Goal: Information Seeking & Learning: Learn about a topic

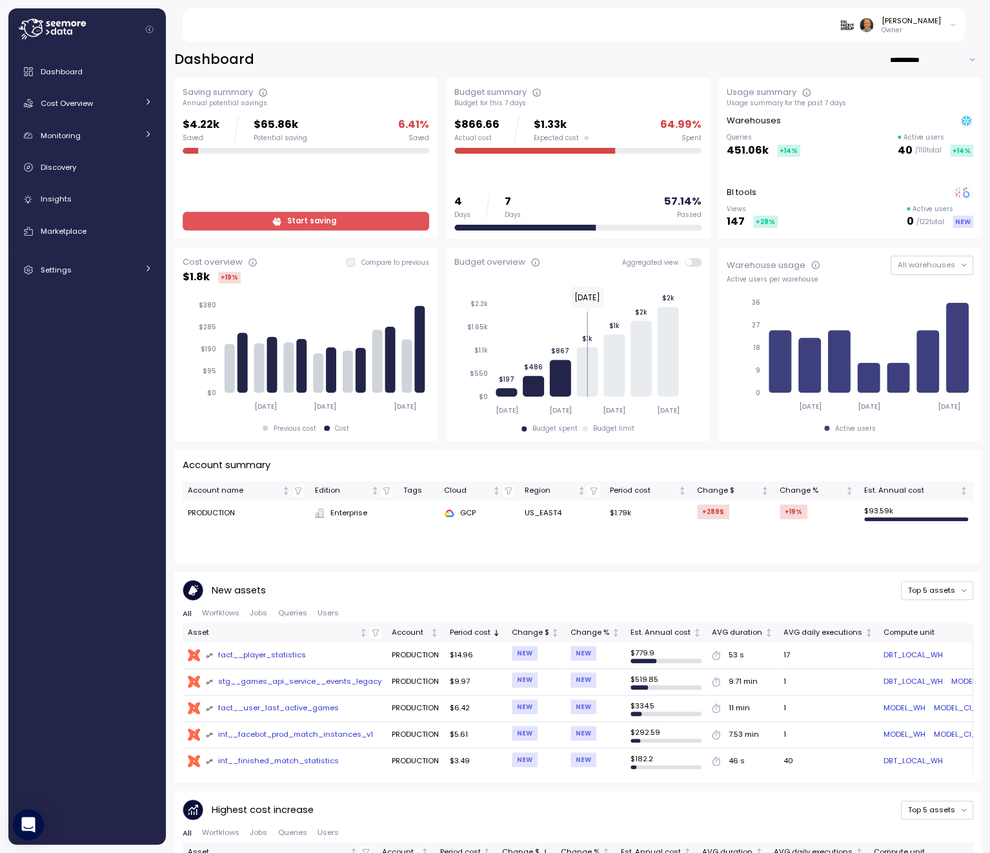
drag, startPoint x: 323, startPoint y: 227, endPoint x: 334, endPoint y: 226, distance: 11.1
click at [323, 227] on span "Start saving" at bounding box center [311, 220] width 49 height 17
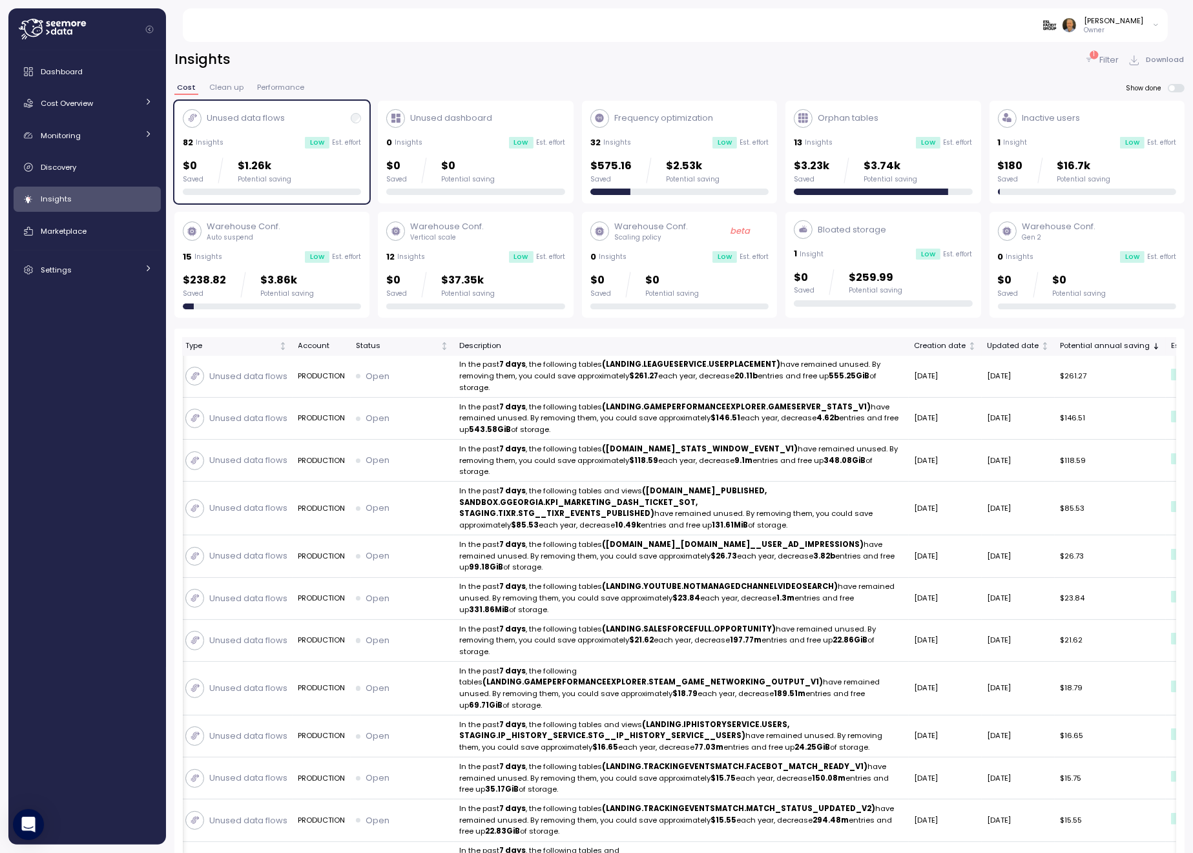
drag, startPoint x: 326, startPoint y: 173, endPoint x: 334, endPoint y: 172, distance: 7.8
click at [326, 173] on div "$0 Saved $1.26k Potential saving" at bounding box center [272, 171] width 178 height 26
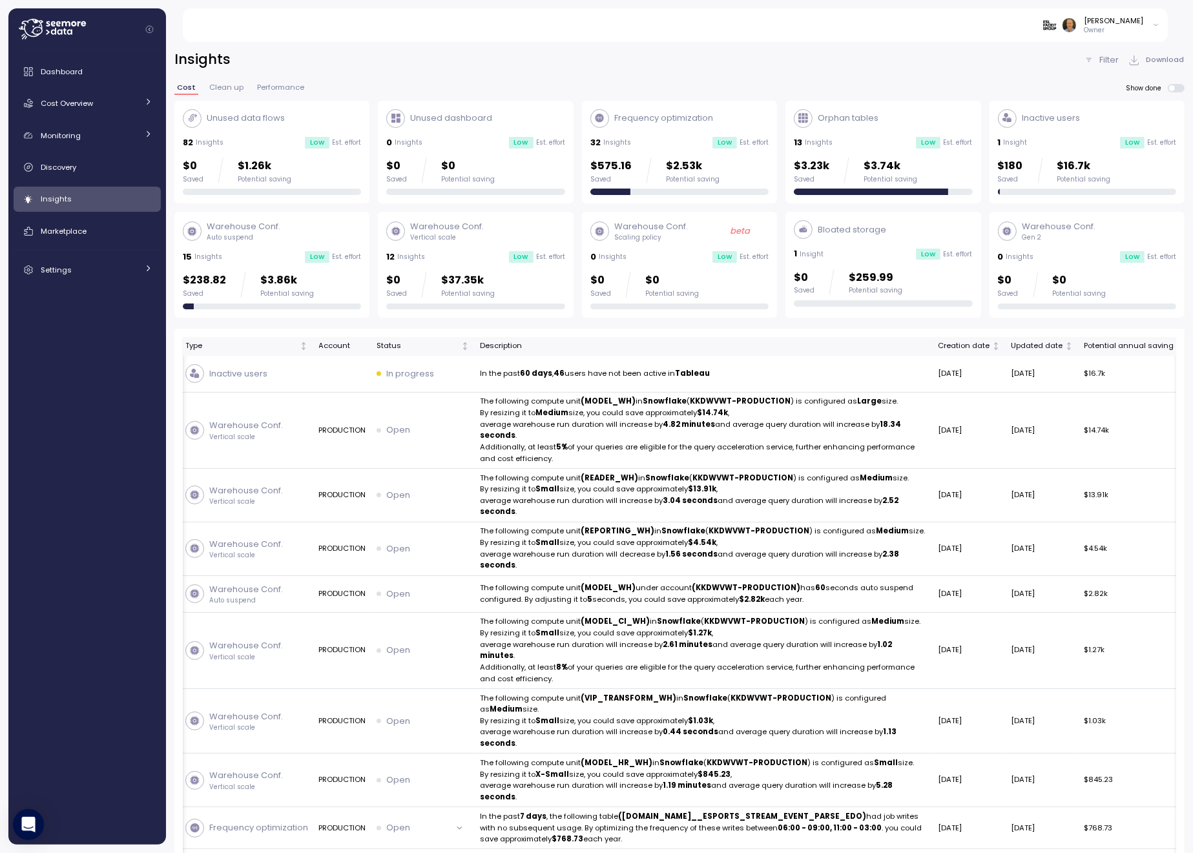
click at [660, 133] on div "Frequency optimization 32 Insights Low Est. effort $575.16 Saved $2.53k Potenti…" at bounding box center [679, 152] width 178 height 87
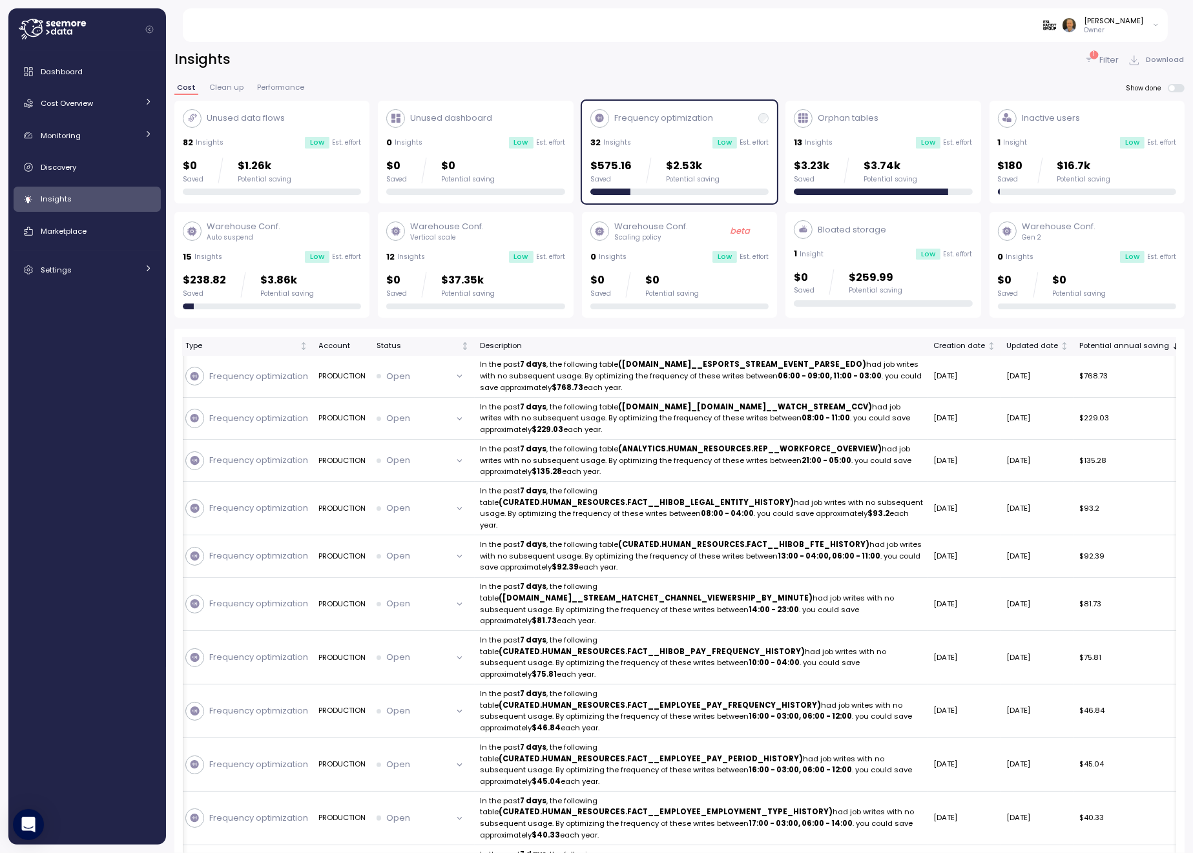
click at [685, 144] on div "32 Insights Low Est. effort" at bounding box center [679, 142] width 178 height 13
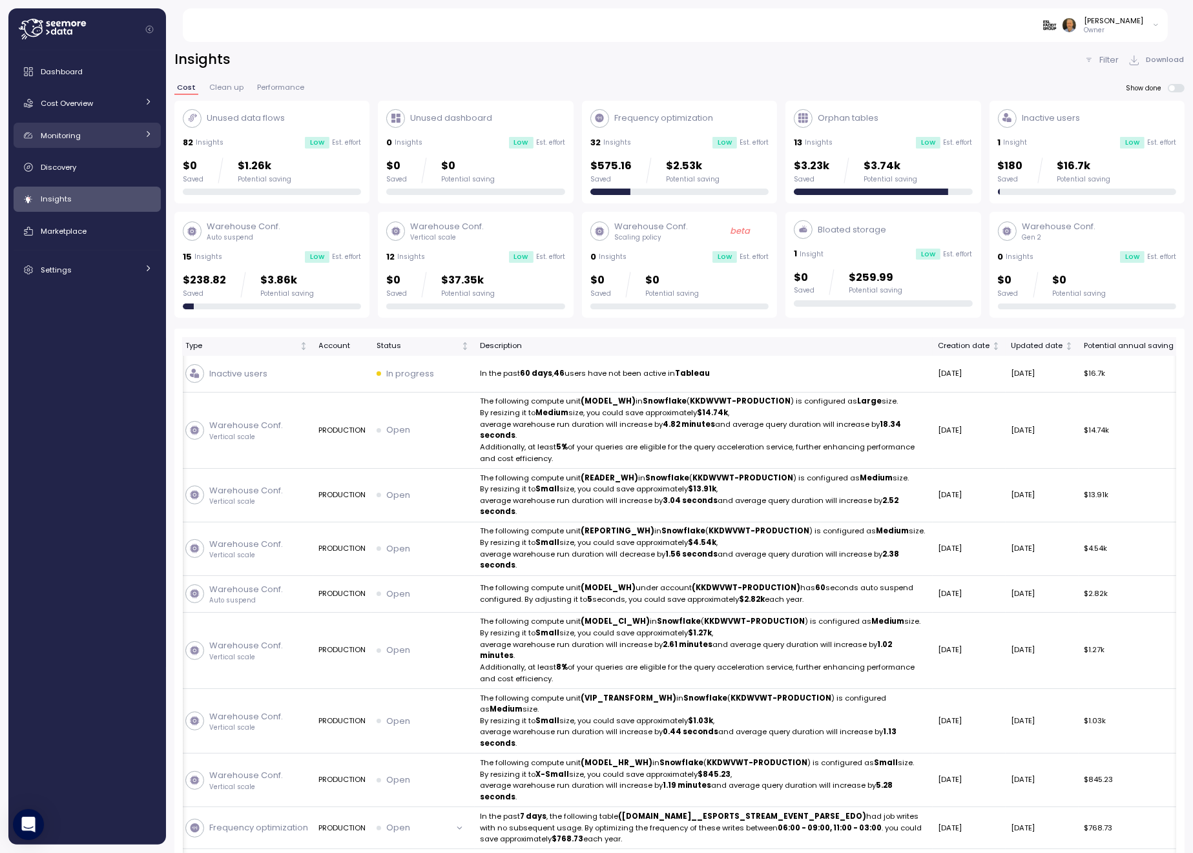
click at [69, 138] on span "Monitoring" at bounding box center [61, 135] width 40 height 10
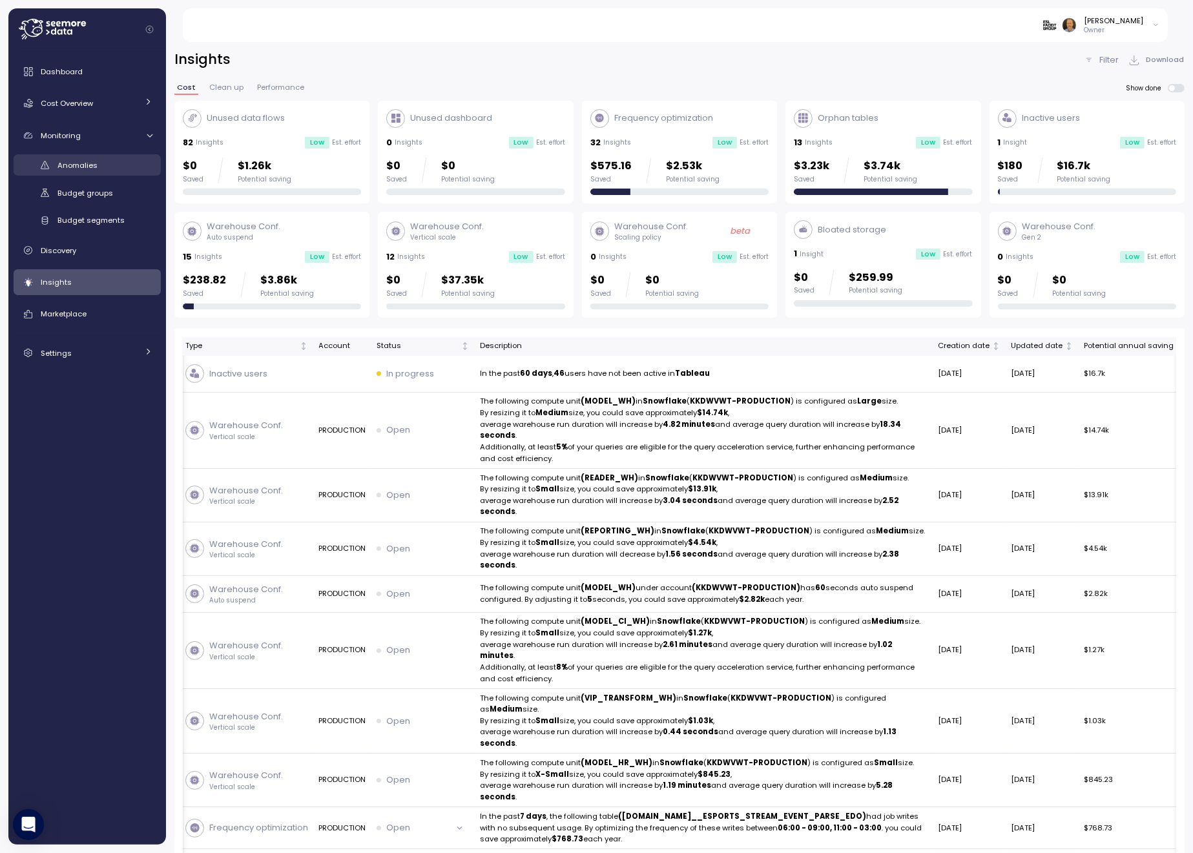
click at [81, 165] on span "Anomalies" at bounding box center [77, 165] width 40 height 10
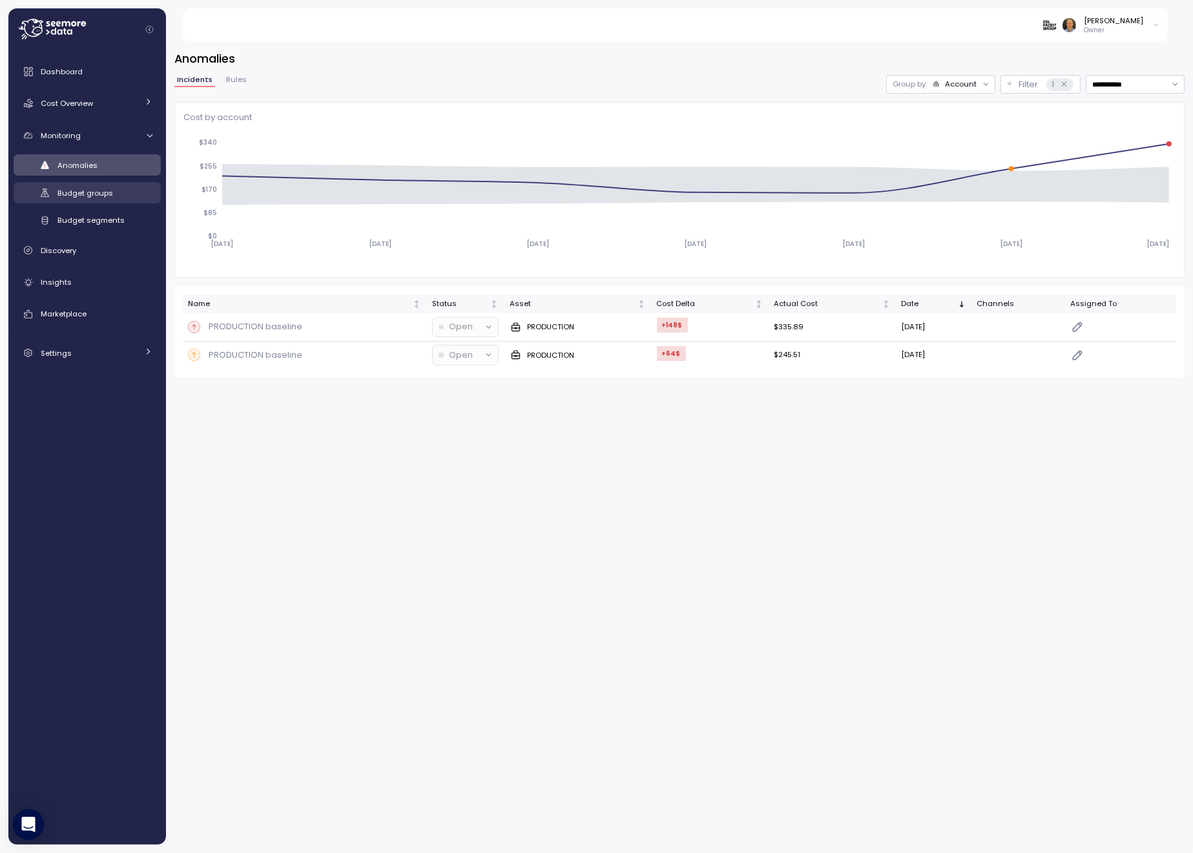
click at [105, 196] on span "Budget groups" at bounding box center [85, 193] width 56 height 10
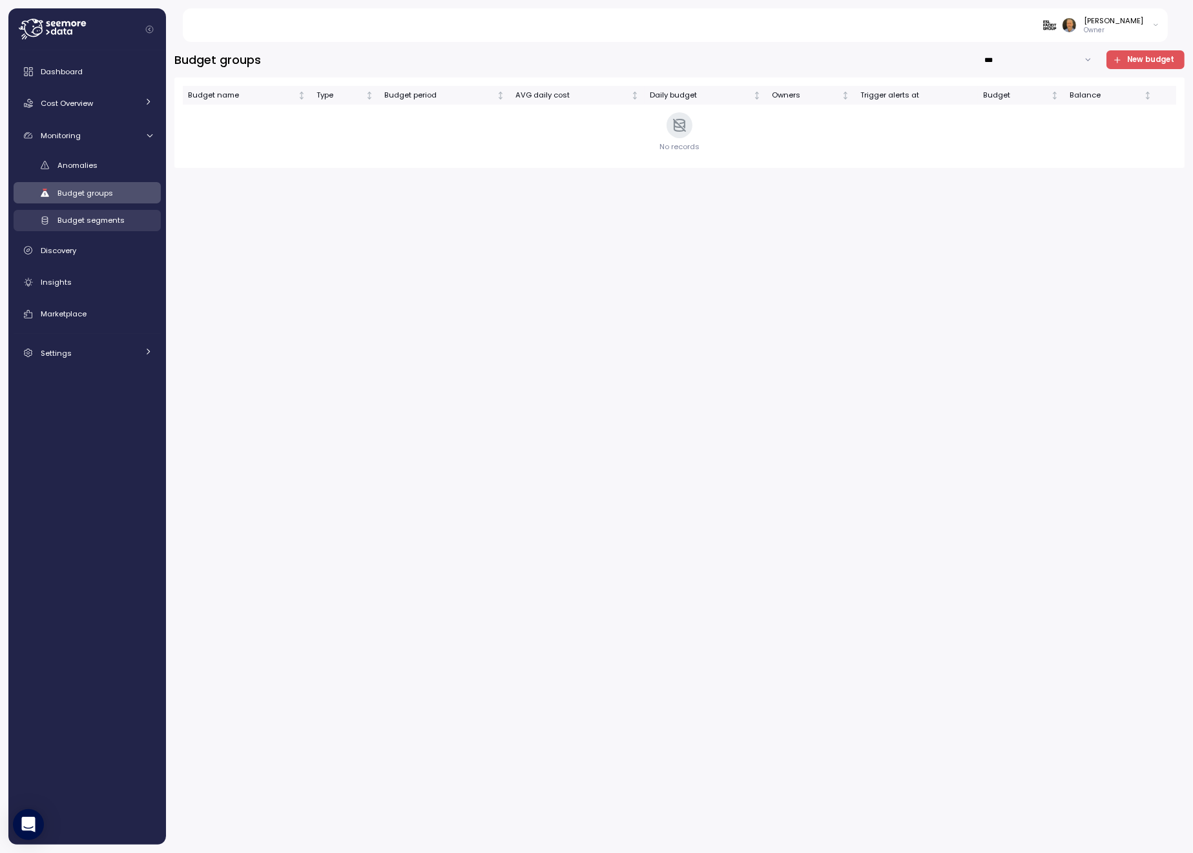
click at [101, 225] on span "Budget segments" at bounding box center [90, 220] width 67 height 10
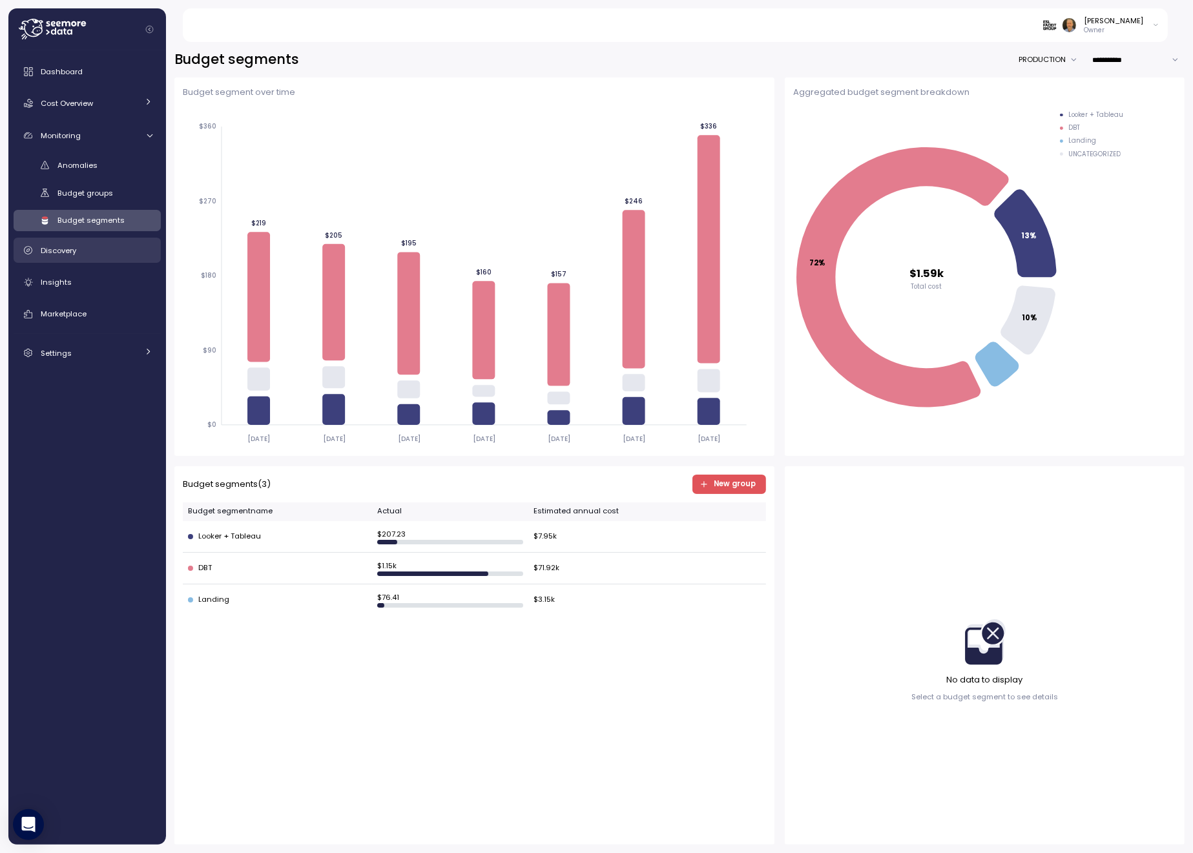
click at [92, 254] on div "Discovery" at bounding box center [97, 250] width 112 height 13
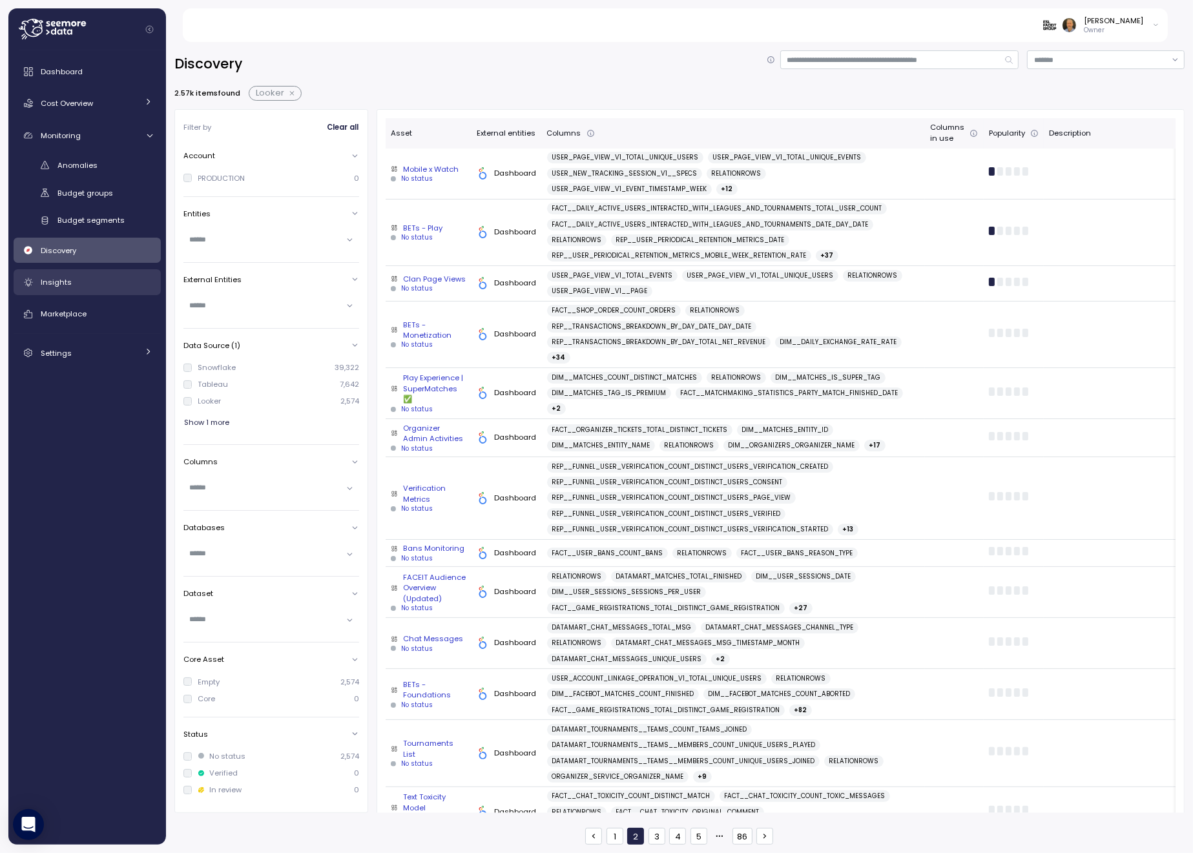
click at [62, 279] on span "Insights" at bounding box center [56, 282] width 31 height 10
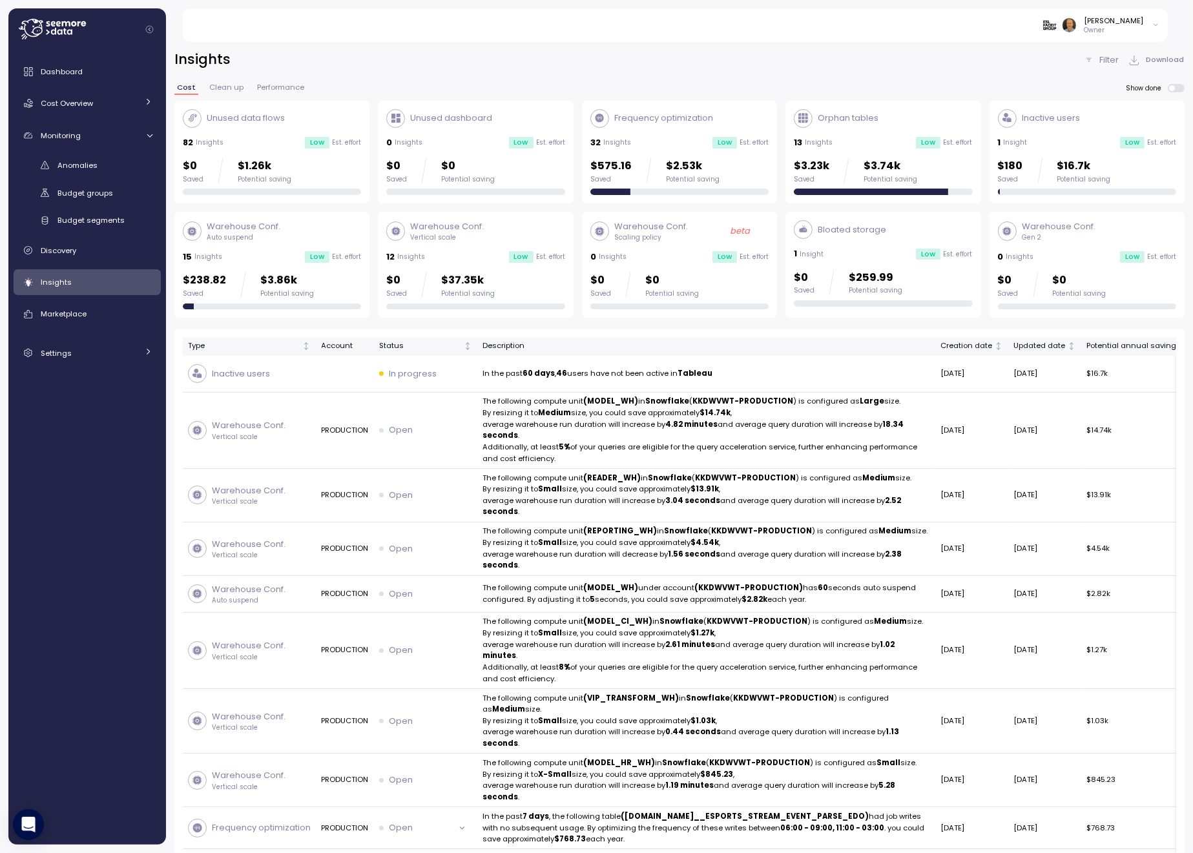
click at [486, 145] on div "0 Insights Low Est. effort" at bounding box center [475, 142] width 178 height 13
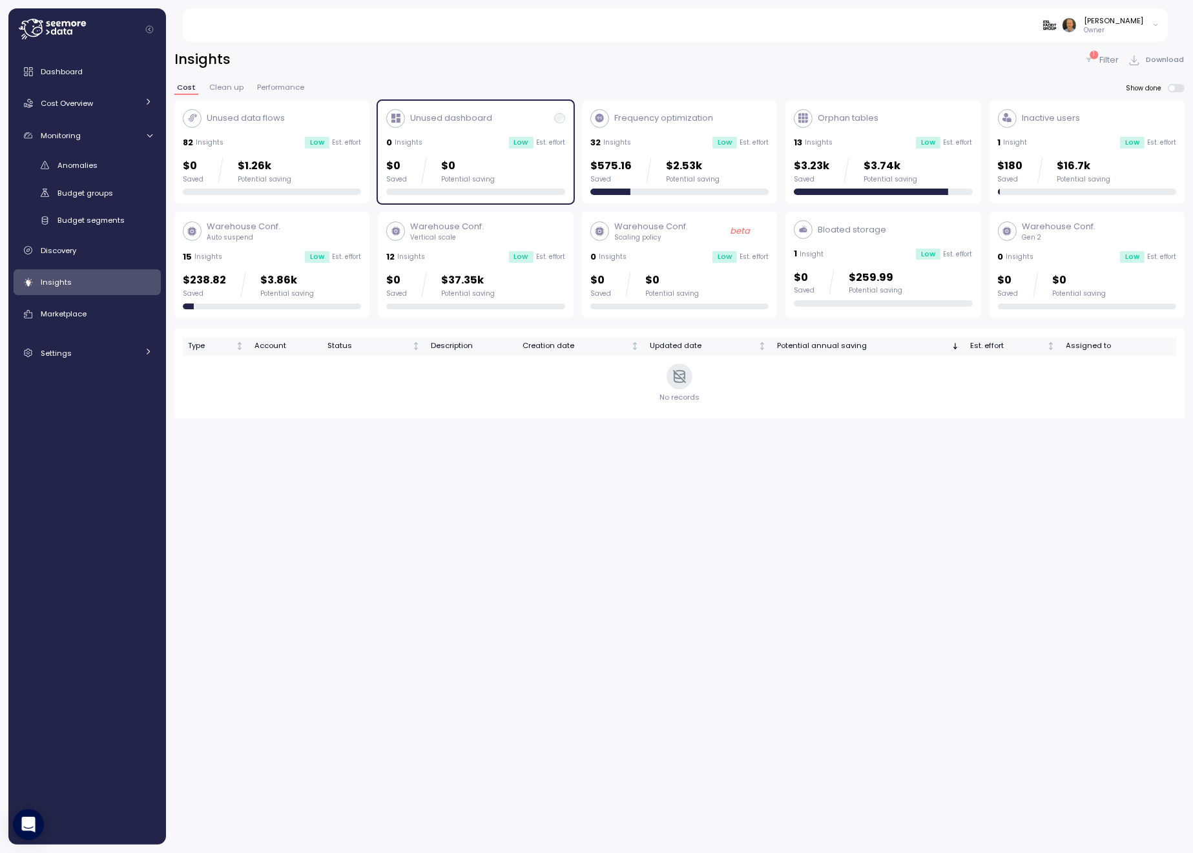
click at [487, 145] on div "0 Insights Low Est. effort" at bounding box center [475, 142] width 178 height 13
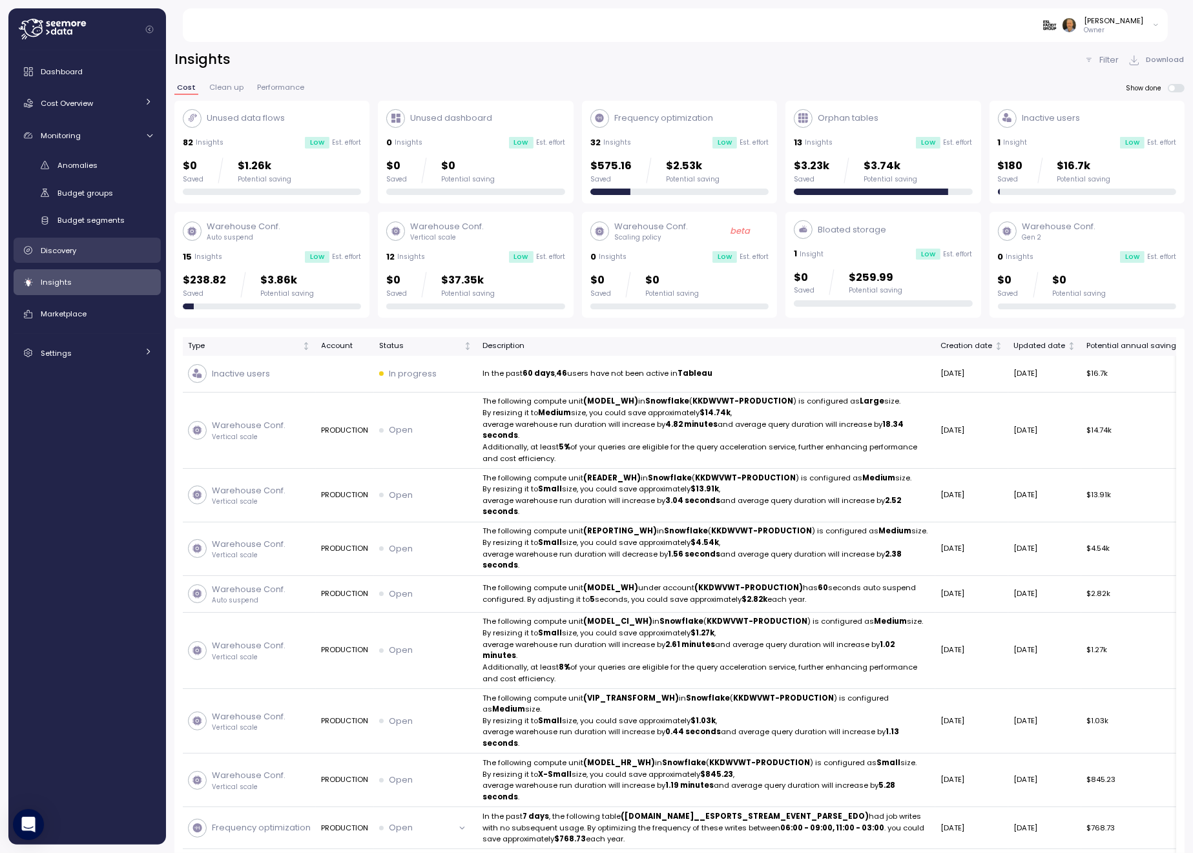
click at [90, 252] on div "Discovery" at bounding box center [97, 250] width 112 height 13
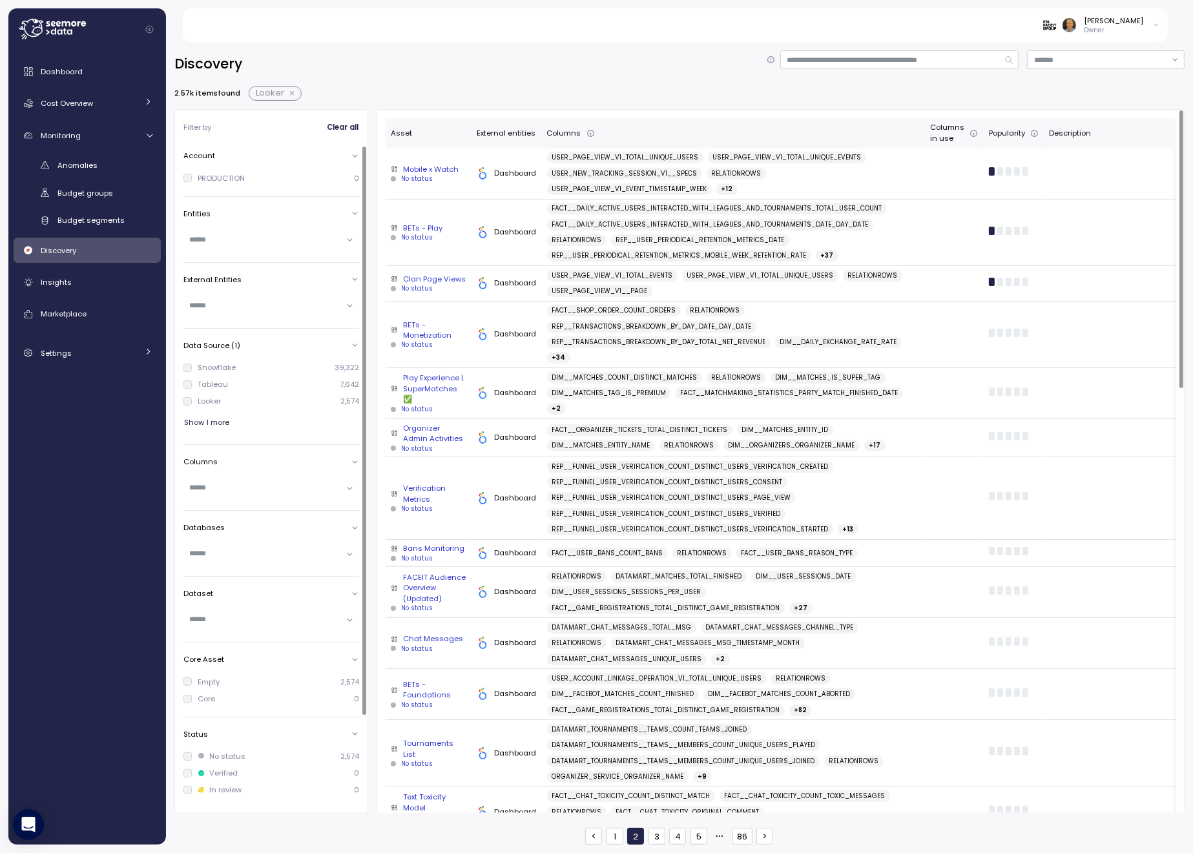
click at [289, 95] on button "button" at bounding box center [292, 93] width 17 height 10
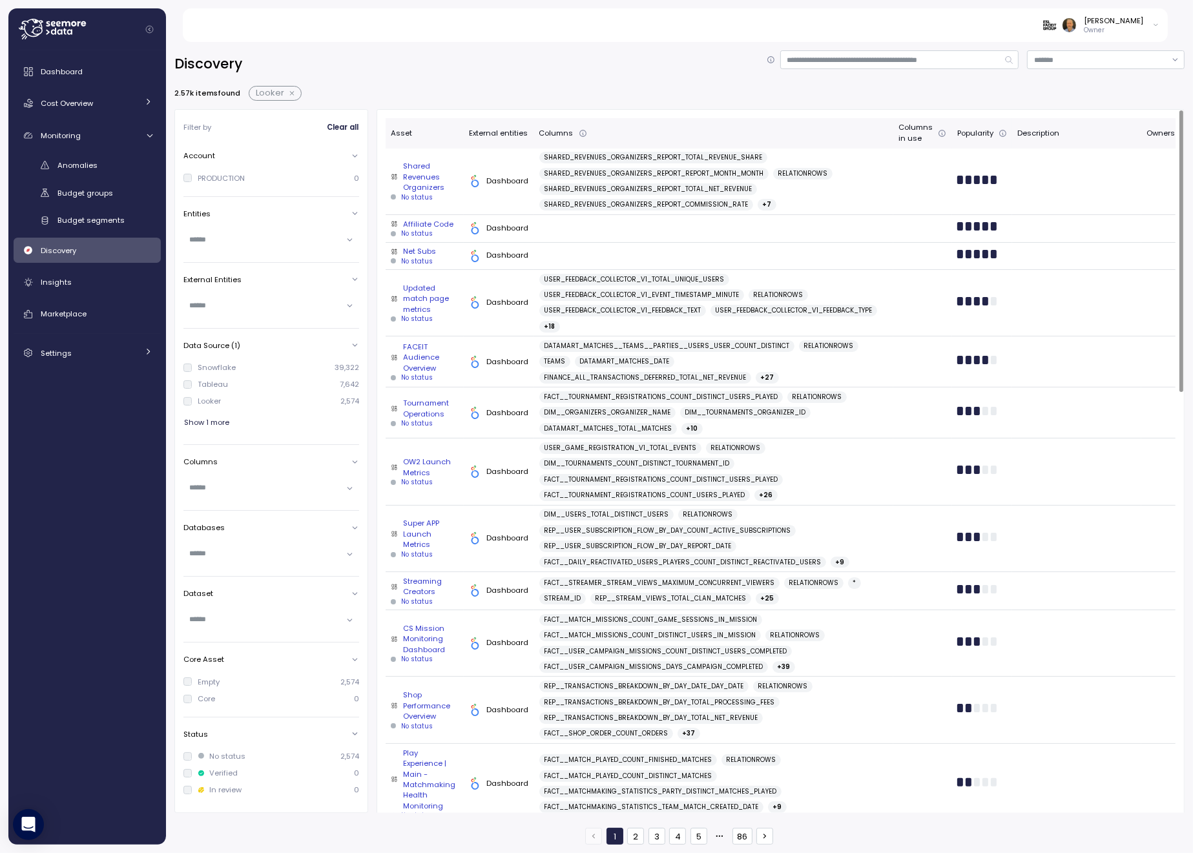
click at [586, 156] on span "SHARED_REVENUES_ORGANIZERS_REPORT_TOTAL_REVENUE_SHARE" at bounding box center [653, 158] width 218 height 12
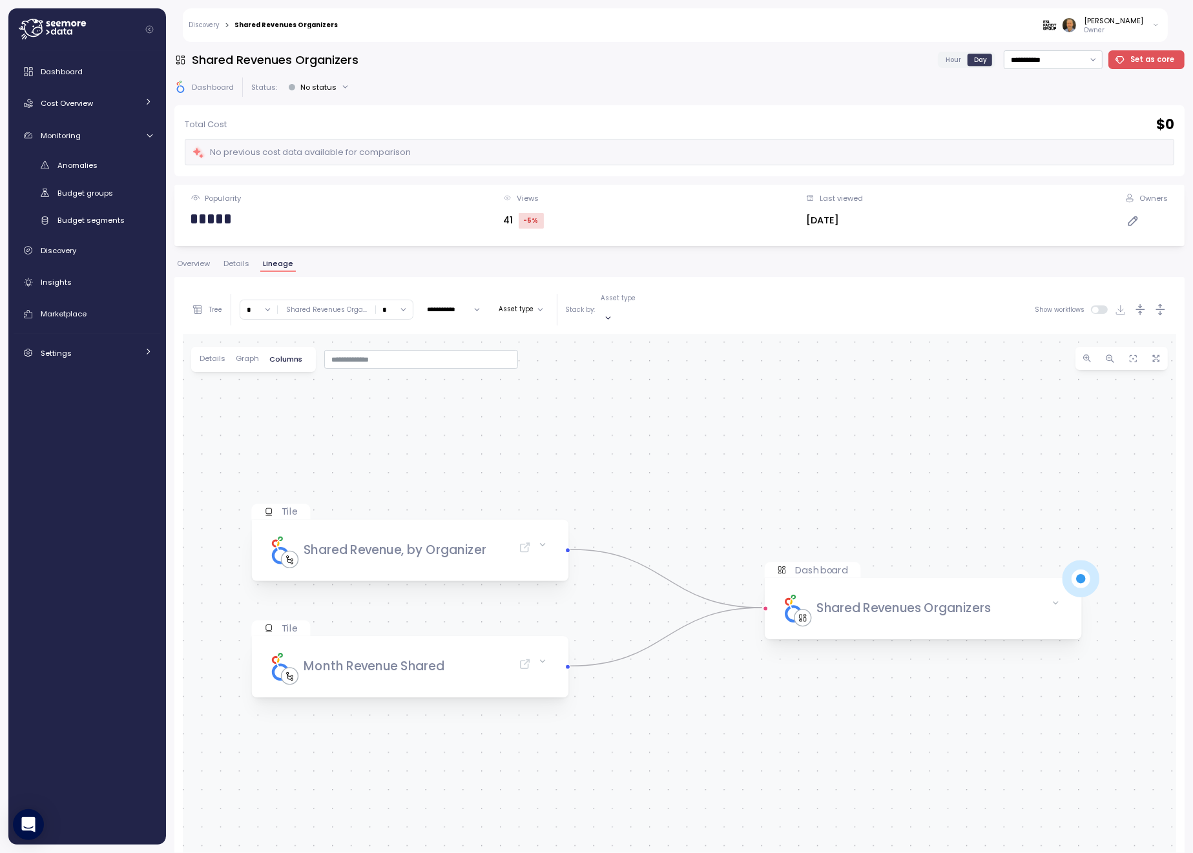
drag, startPoint x: 792, startPoint y: 460, endPoint x: 770, endPoint y: 362, distance: 100.7
click at [770, 362] on div "Tile Shared Revenue, by Organizer Dashboard Shared Revenues Organizers Tile Mon…" at bounding box center [679, 711] width 993 height 754
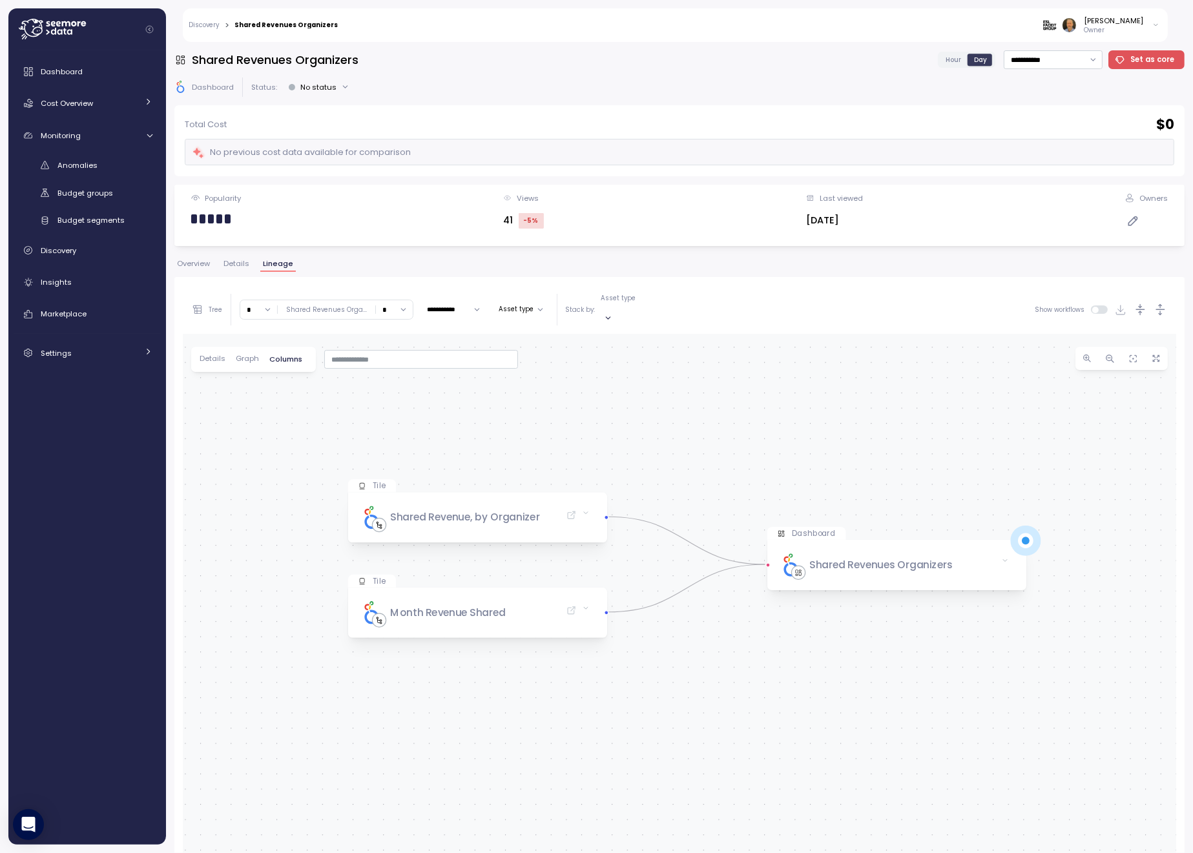
click at [247, 355] on span "Graph" at bounding box center [247, 358] width 23 height 7
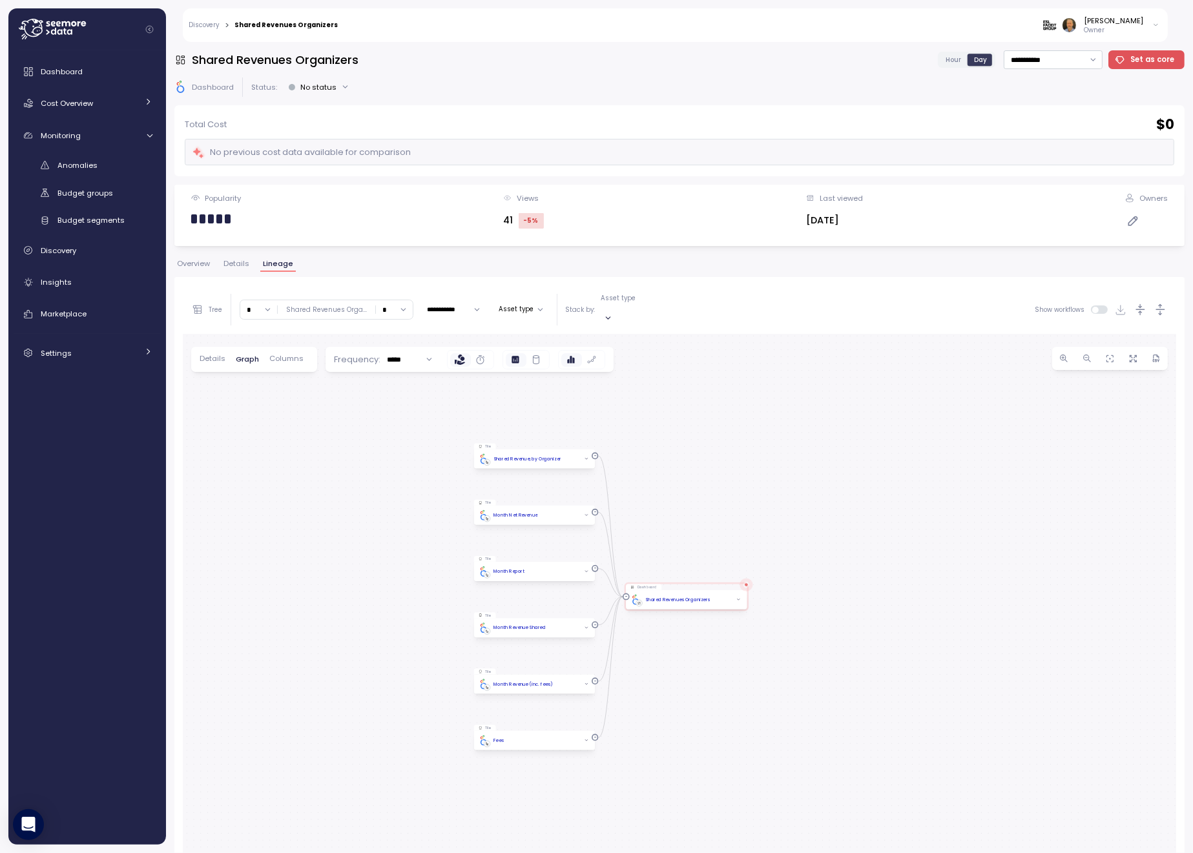
drag, startPoint x: 711, startPoint y: 513, endPoint x: 726, endPoint y: 455, distance: 60.1
click at [726, 455] on div "Tile Shared Revenue, by Organizer Dashboard Shared Revenues Organizers Tile Mon…" at bounding box center [679, 711] width 993 height 754
click at [522, 454] on div "Shared Revenue, by Organizer" at bounding box center [534, 459] width 112 height 10
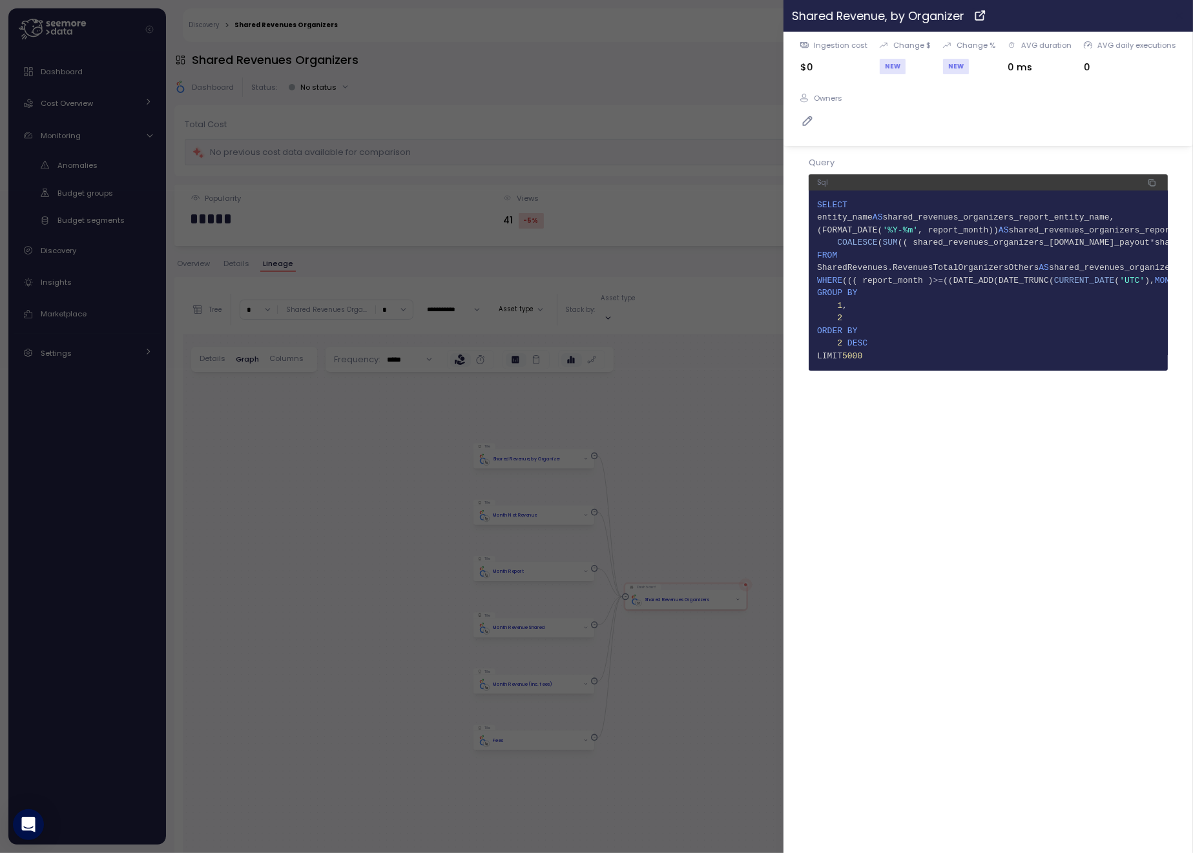
drag, startPoint x: 1173, startPoint y: 16, endPoint x: 1163, endPoint y: 26, distance: 14.6
click at [990, 16] on button "button" at bounding box center [1179, 15] width 15 height 15
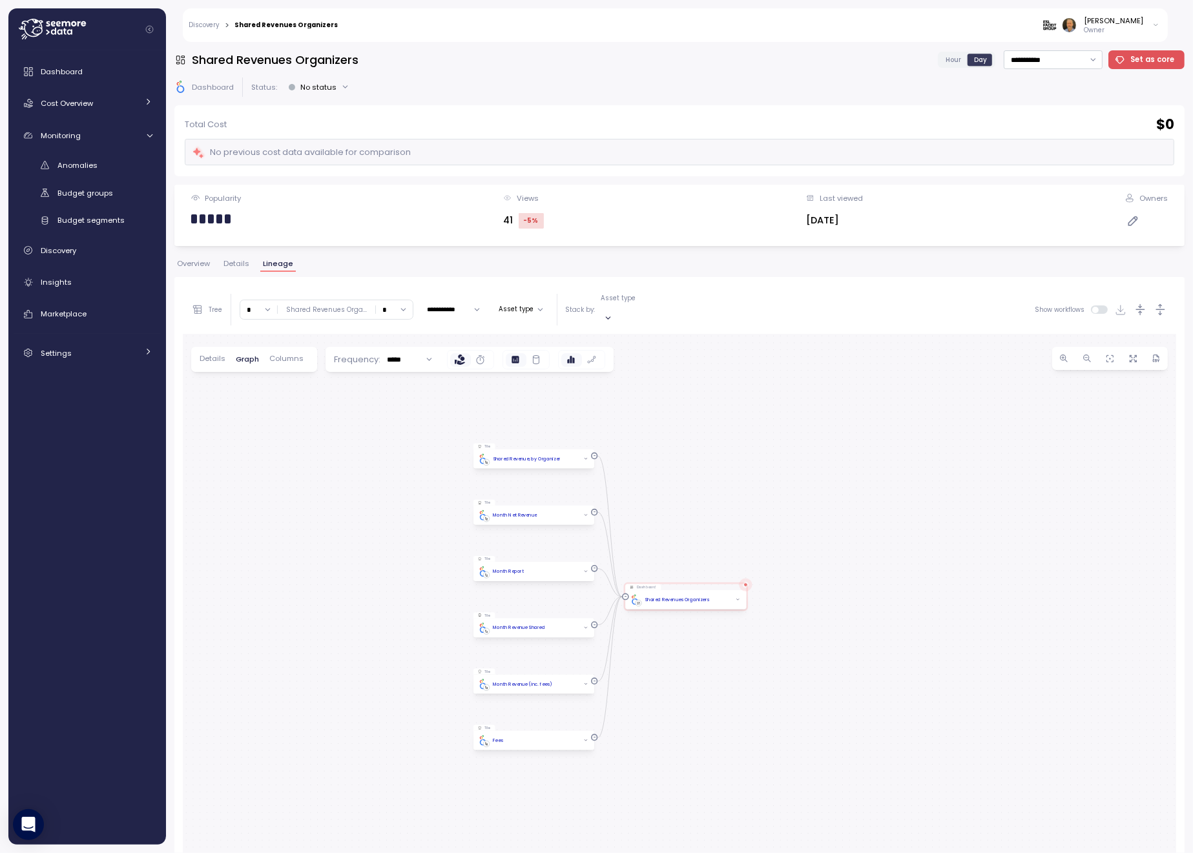
drag, startPoint x: 225, startPoint y: 264, endPoint x: 249, endPoint y: 263, distance: 23.9
click at [225, 264] on span "Details" at bounding box center [236, 263] width 26 height 7
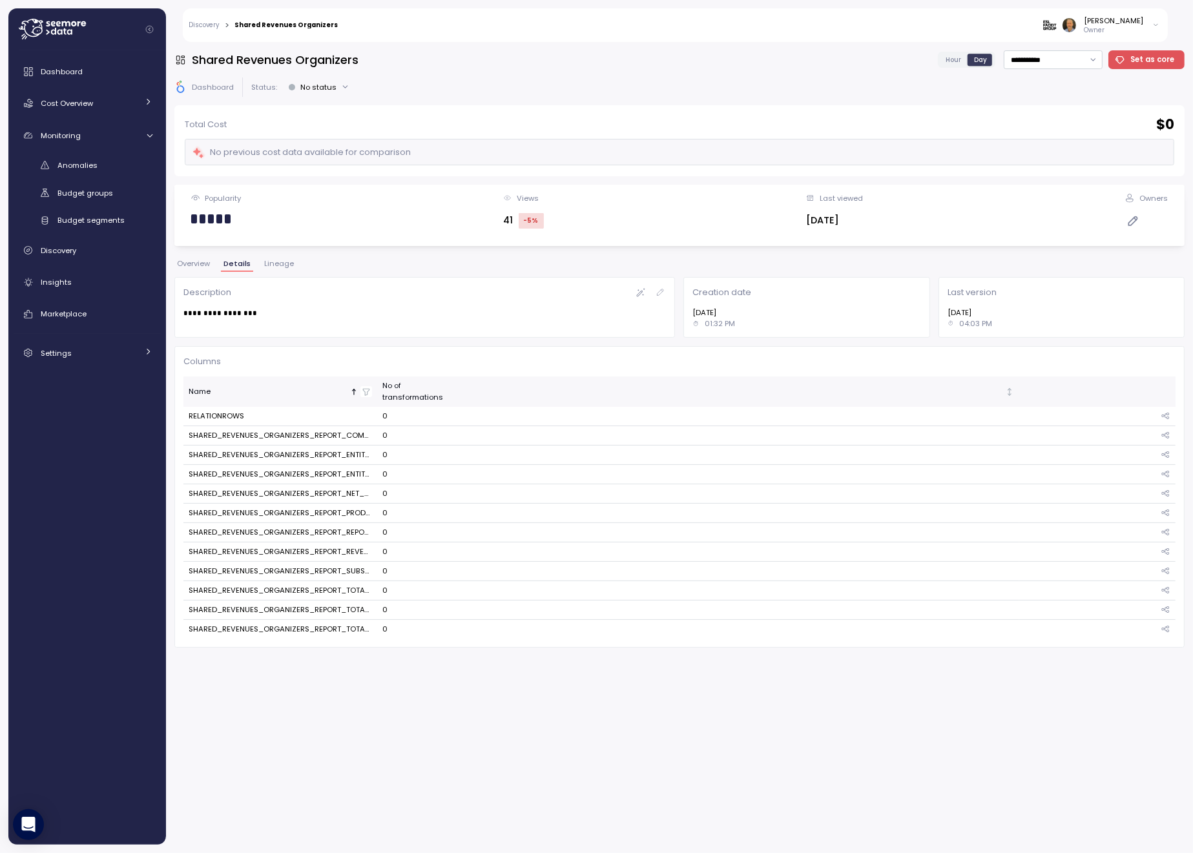
click at [197, 267] on span "Overview" at bounding box center [193, 263] width 33 height 7
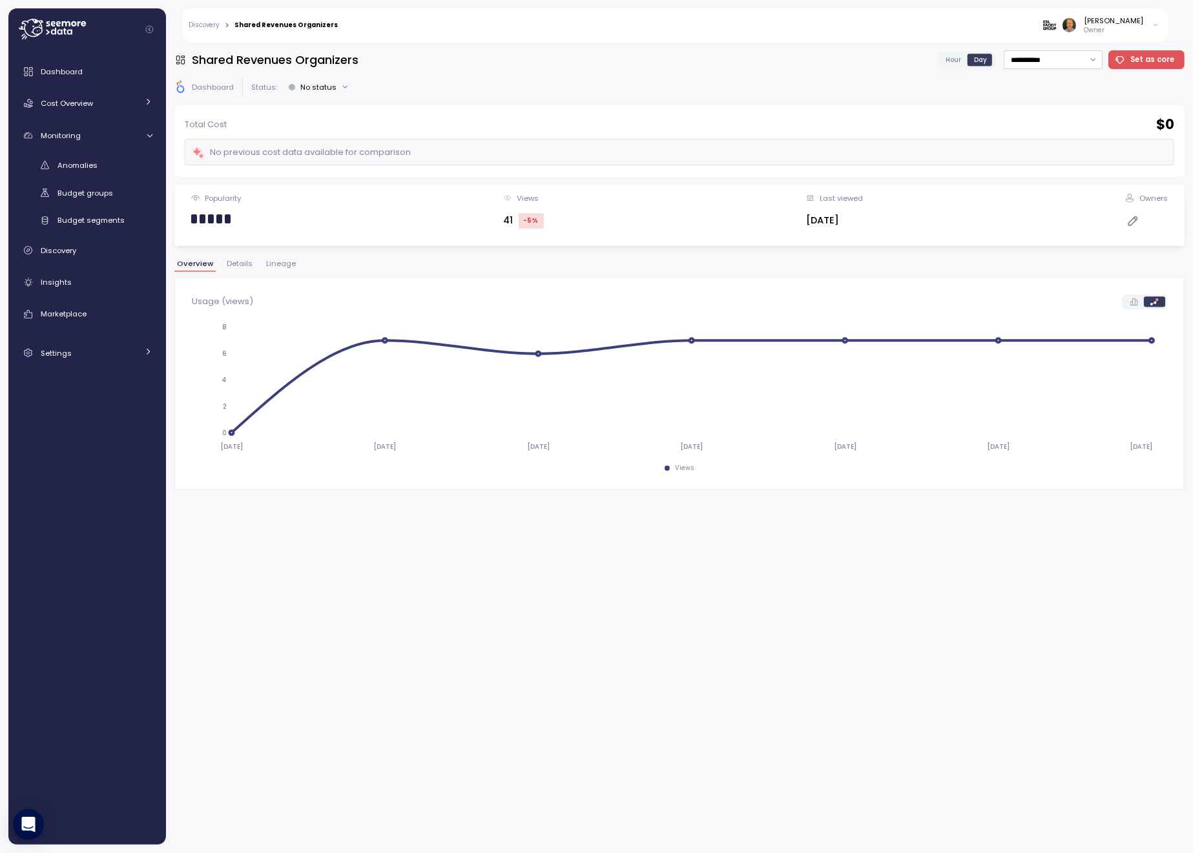
click at [231, 89] on p "Dashboard" at bounding box center [213, 87] width 42 height 10
click at [74, 258] on link "Discovery" at bounding box center [87, 251] width 147 height 26
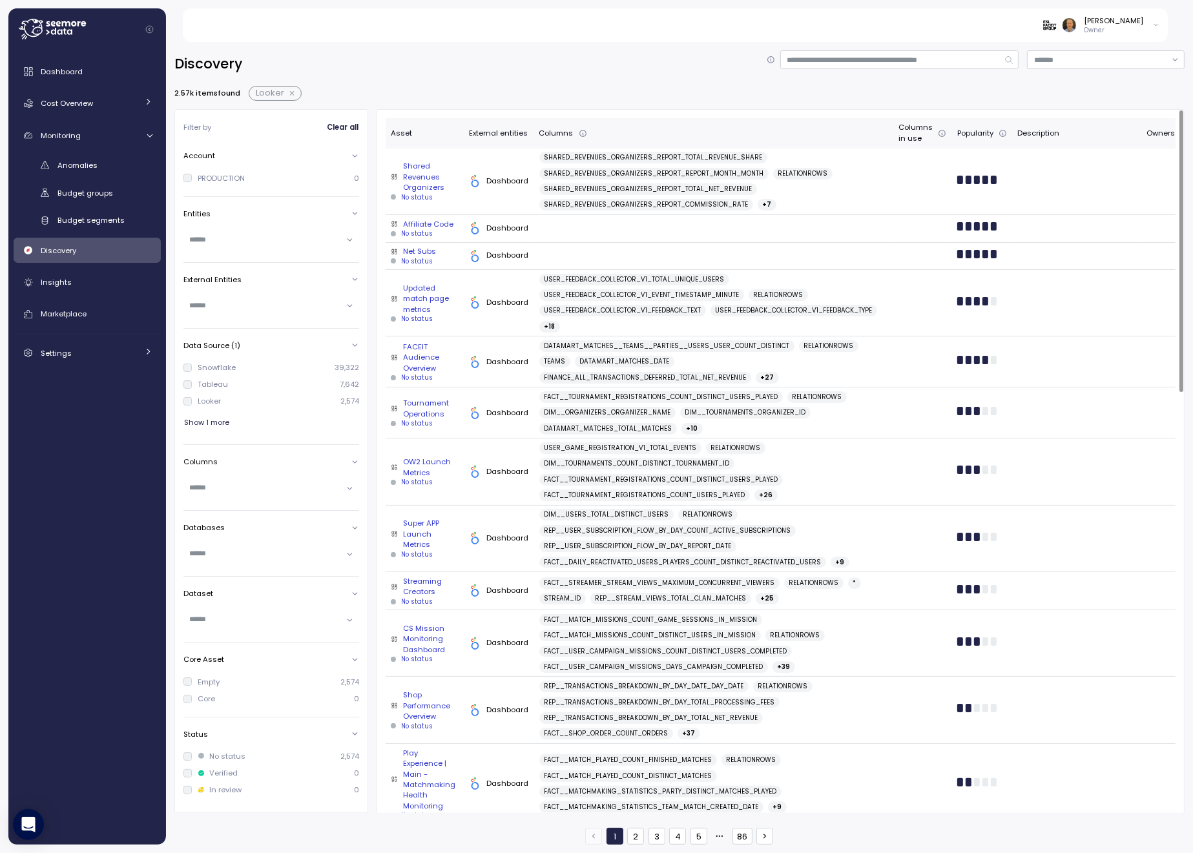
click at [975, 137] on div "Popularity" at bounding box center [982, 134] width 50 height 12
click at [976, 133] on div "Popularity" at bounding box center [982, 134] width 50 height 12
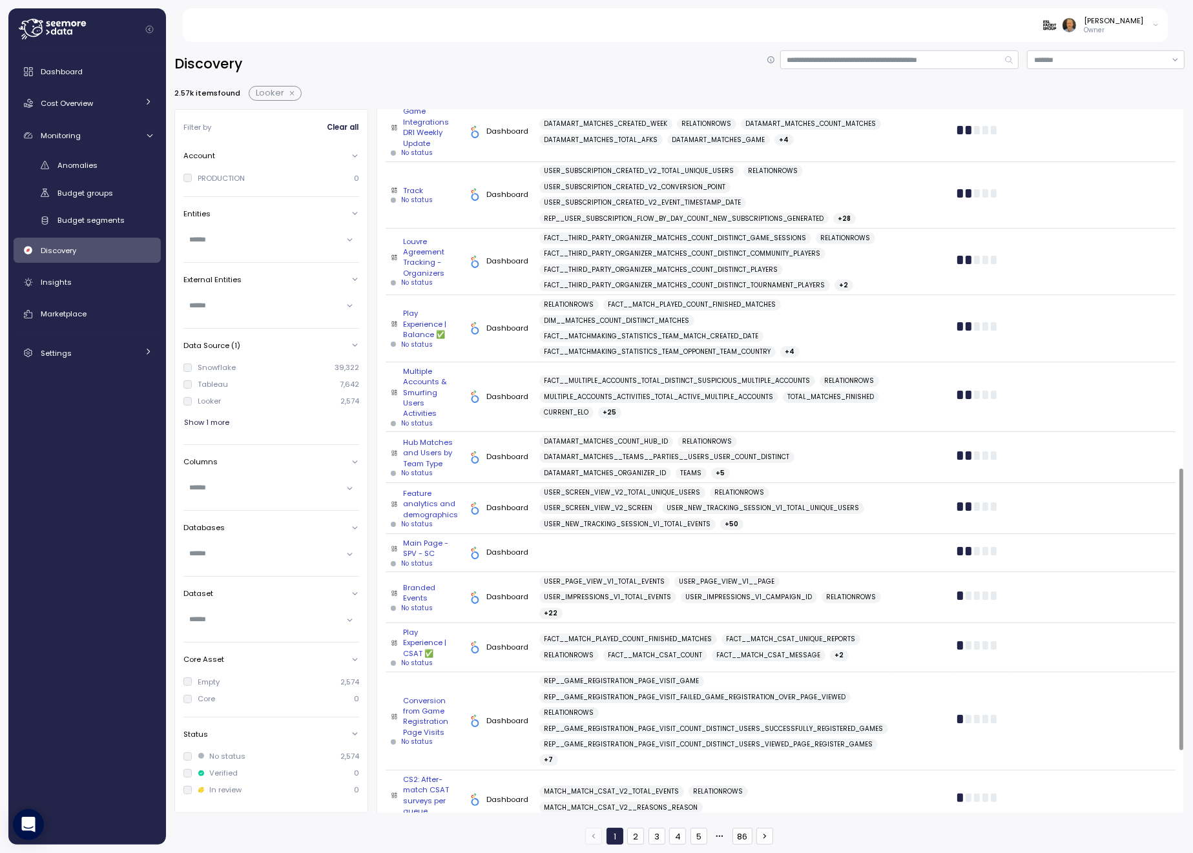
scroll to position [1050, 0]
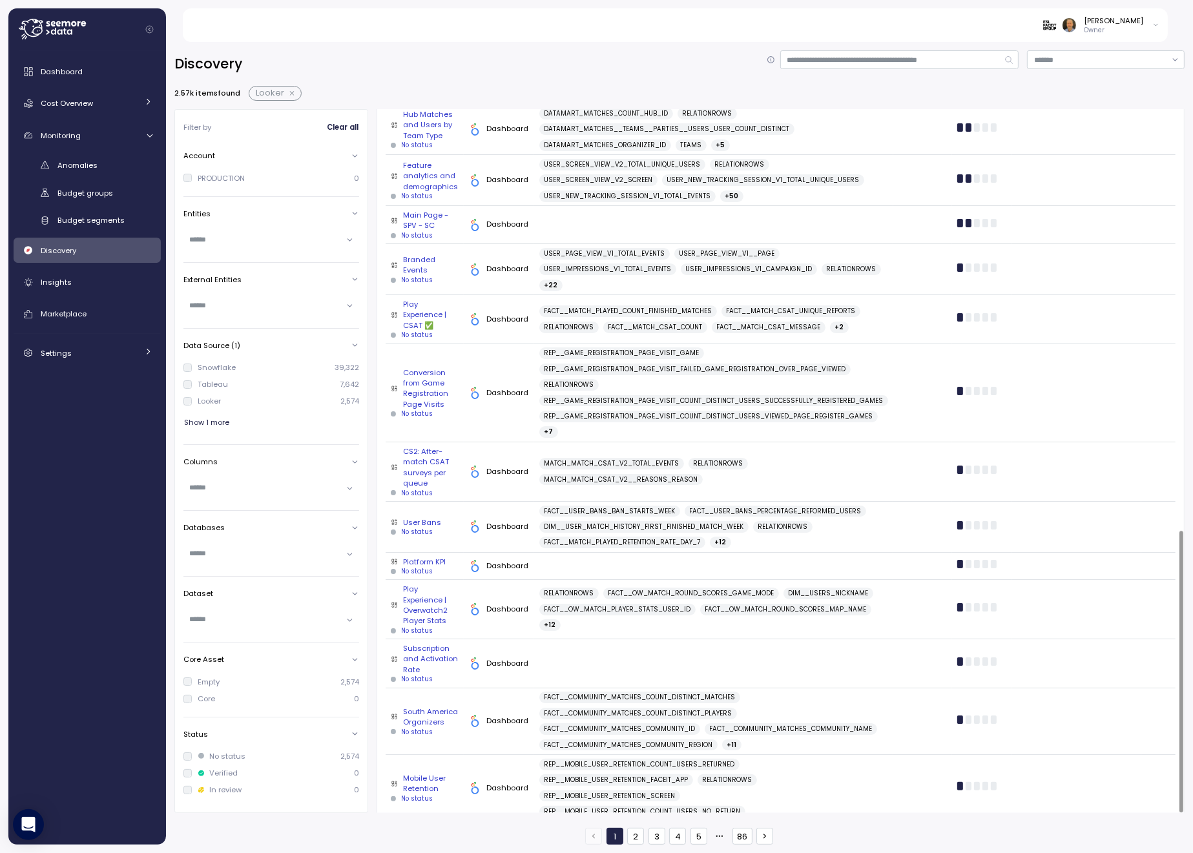
click at [742, 838] on button "86" at bounding box center [742, 836] width 20 height 17
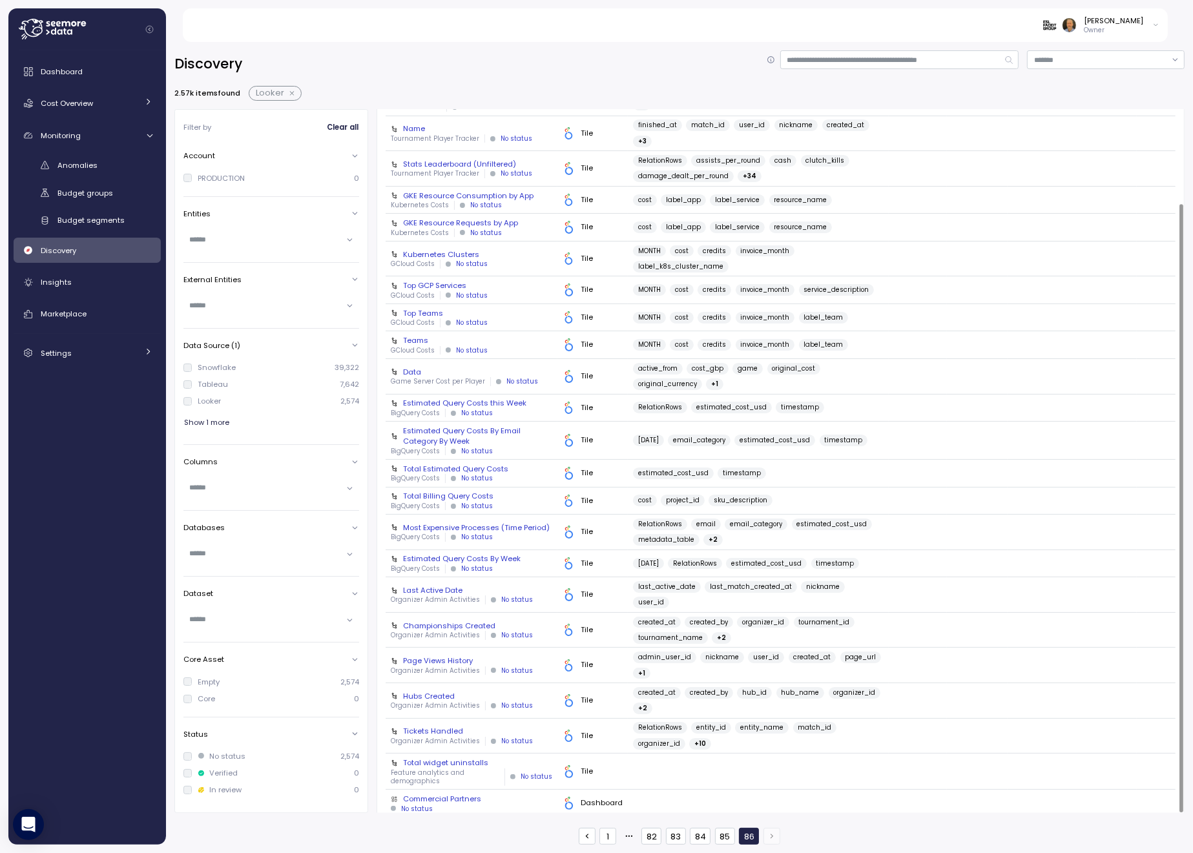
scroll to position [108, 0]
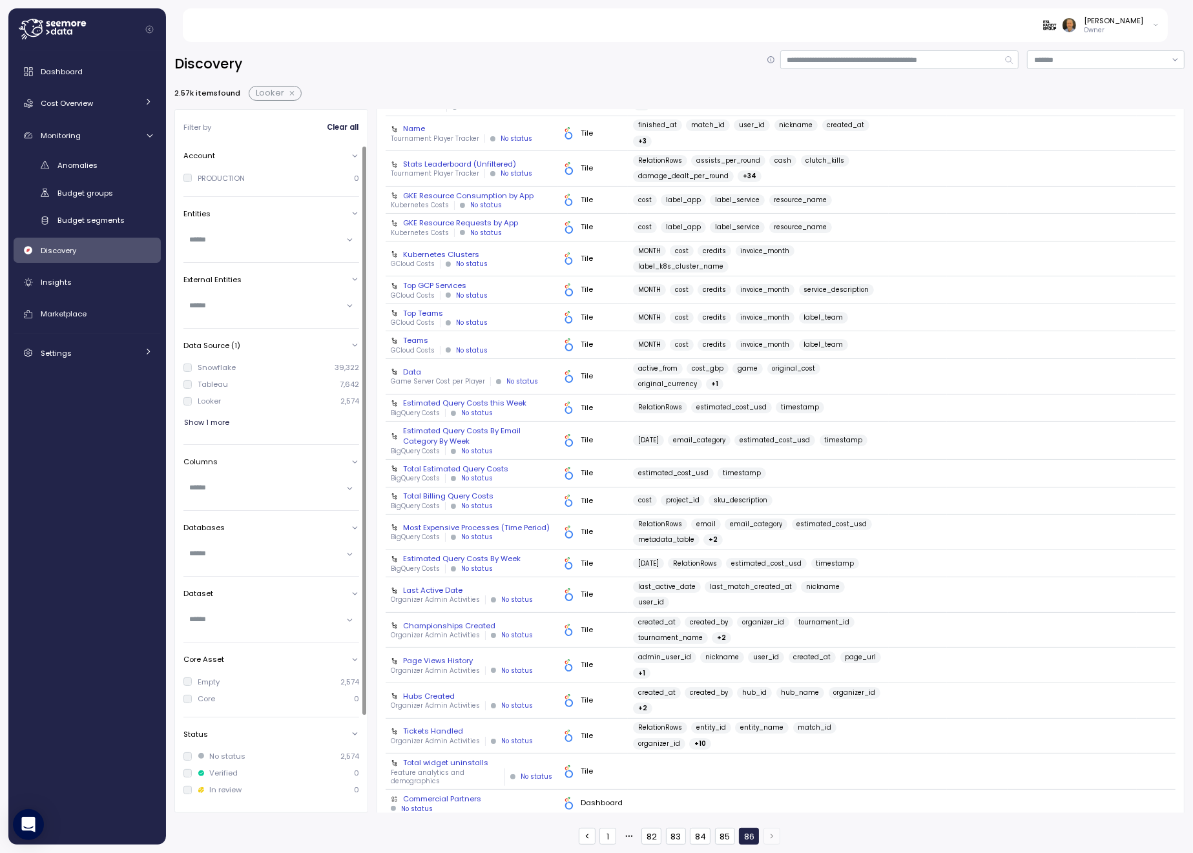
click at [222, 424] on span "Show 1 more" at bounding box center [206, 422] width 45 height 17
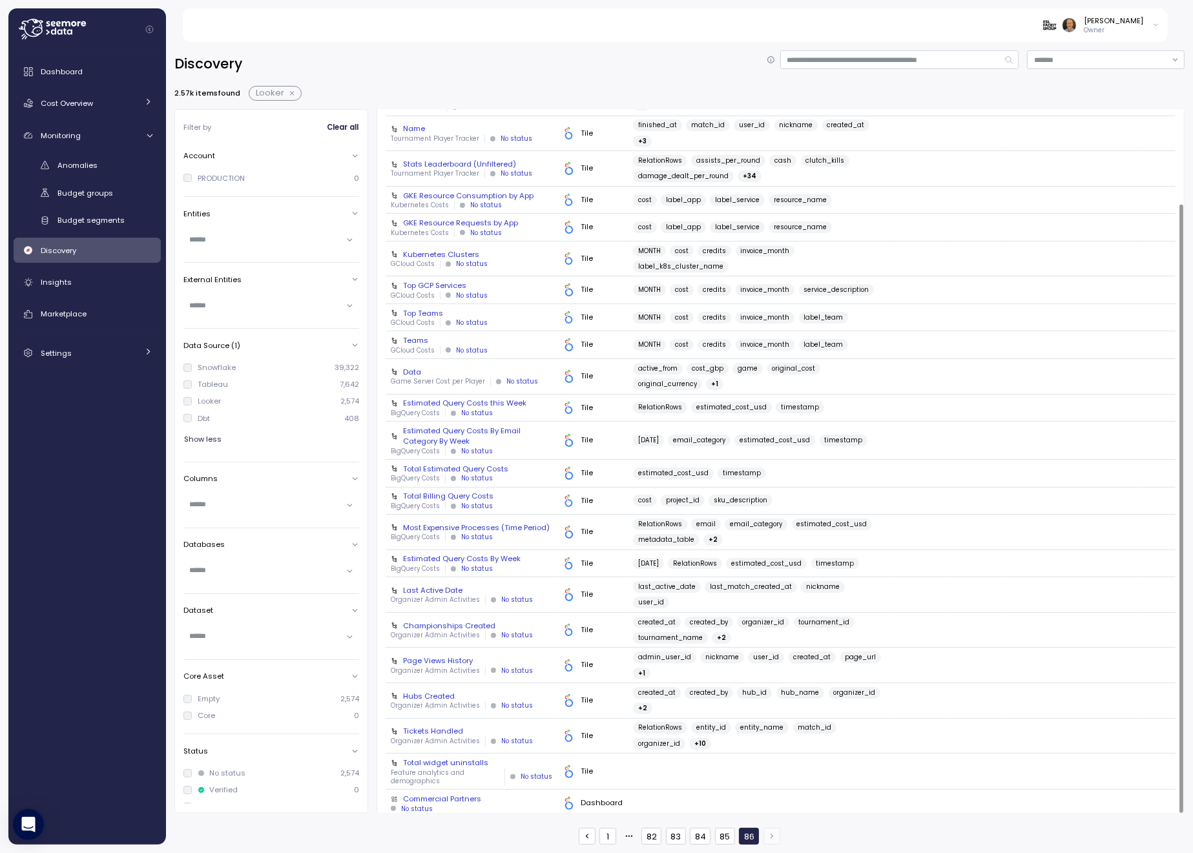
scroll to position [0, 0]
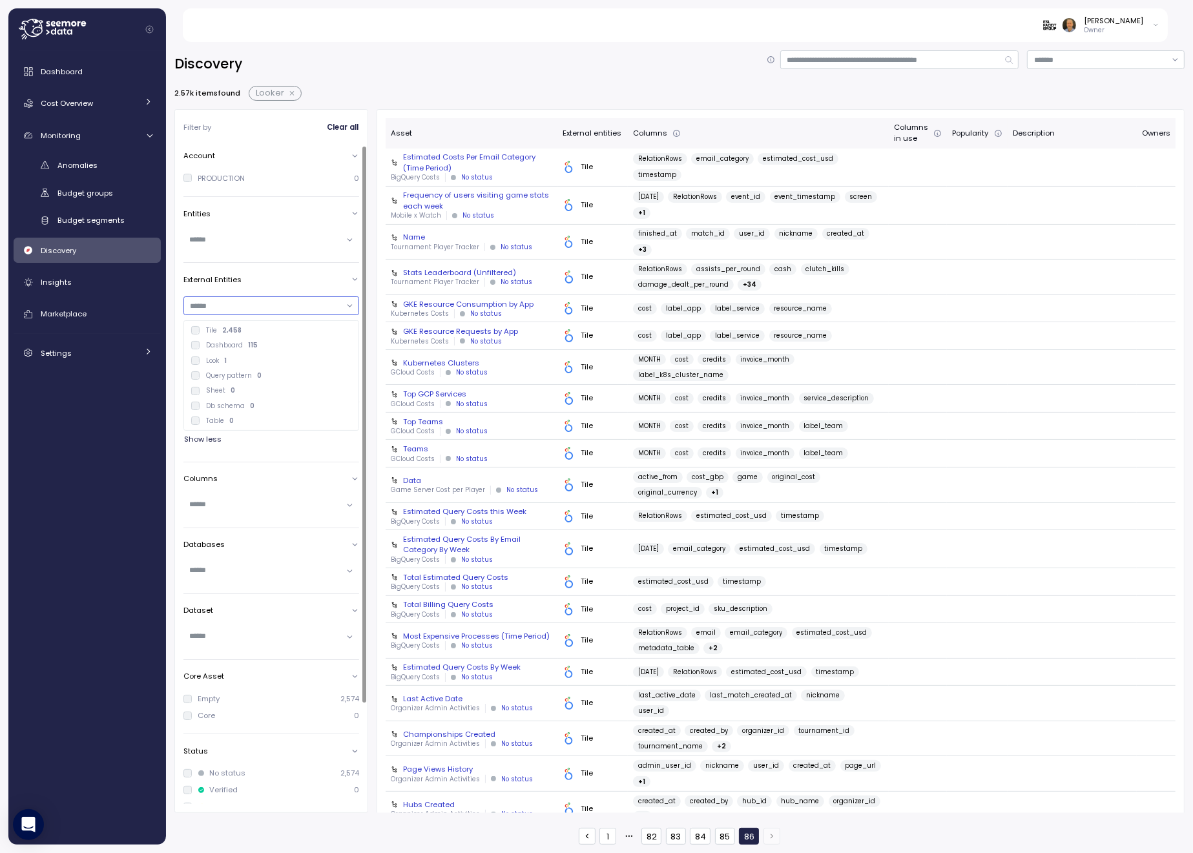
click at [349, 307] on div at bounding box center [271, 305] width 176 height 19
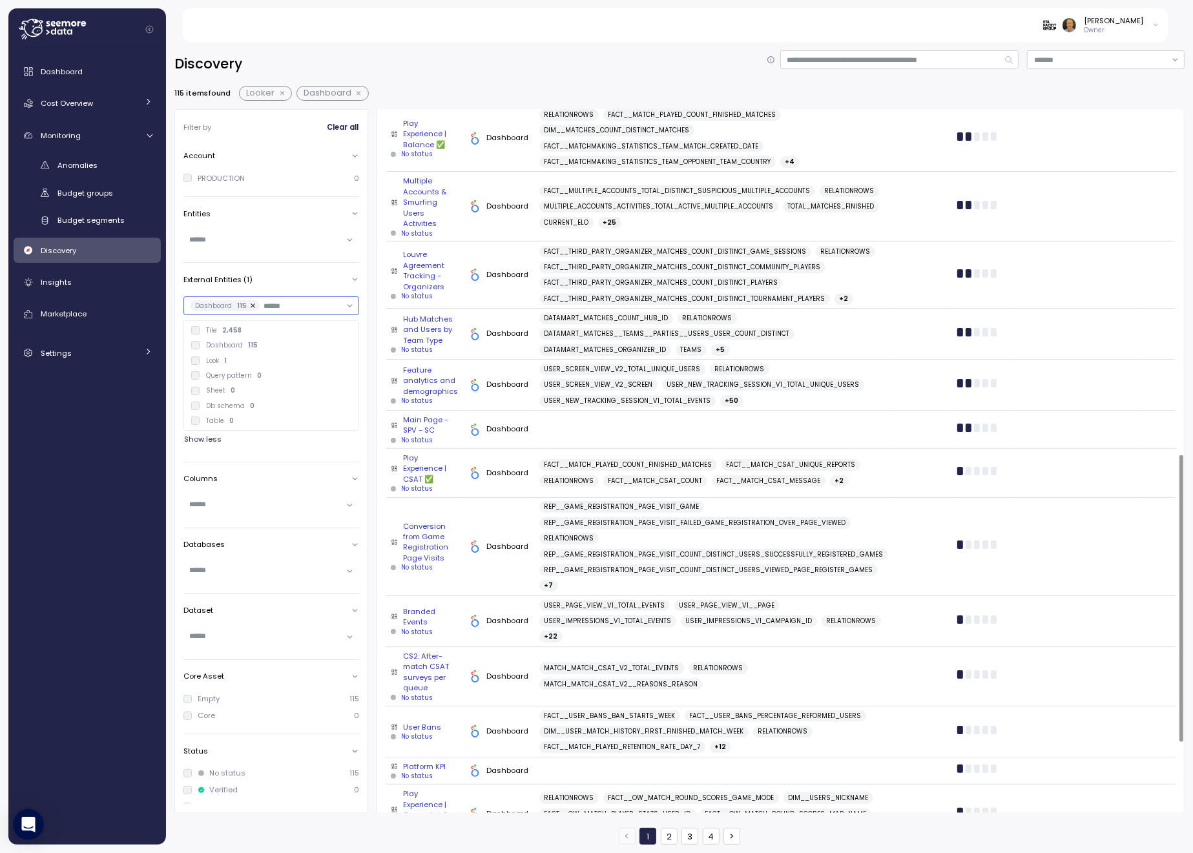
scroll to position [1019, 0]
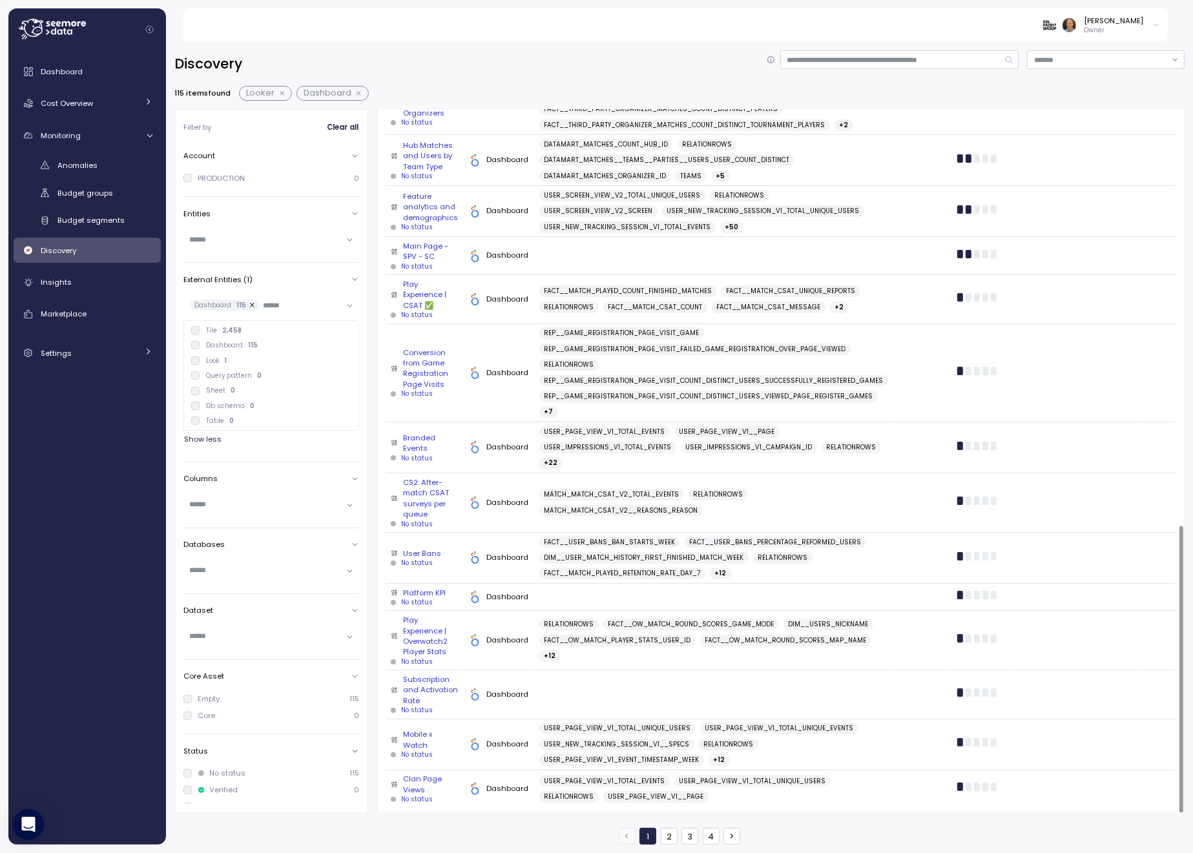
click at [416, 780] on div "Clan Page Views" at bounding box center [425, 784] width 68 height 21
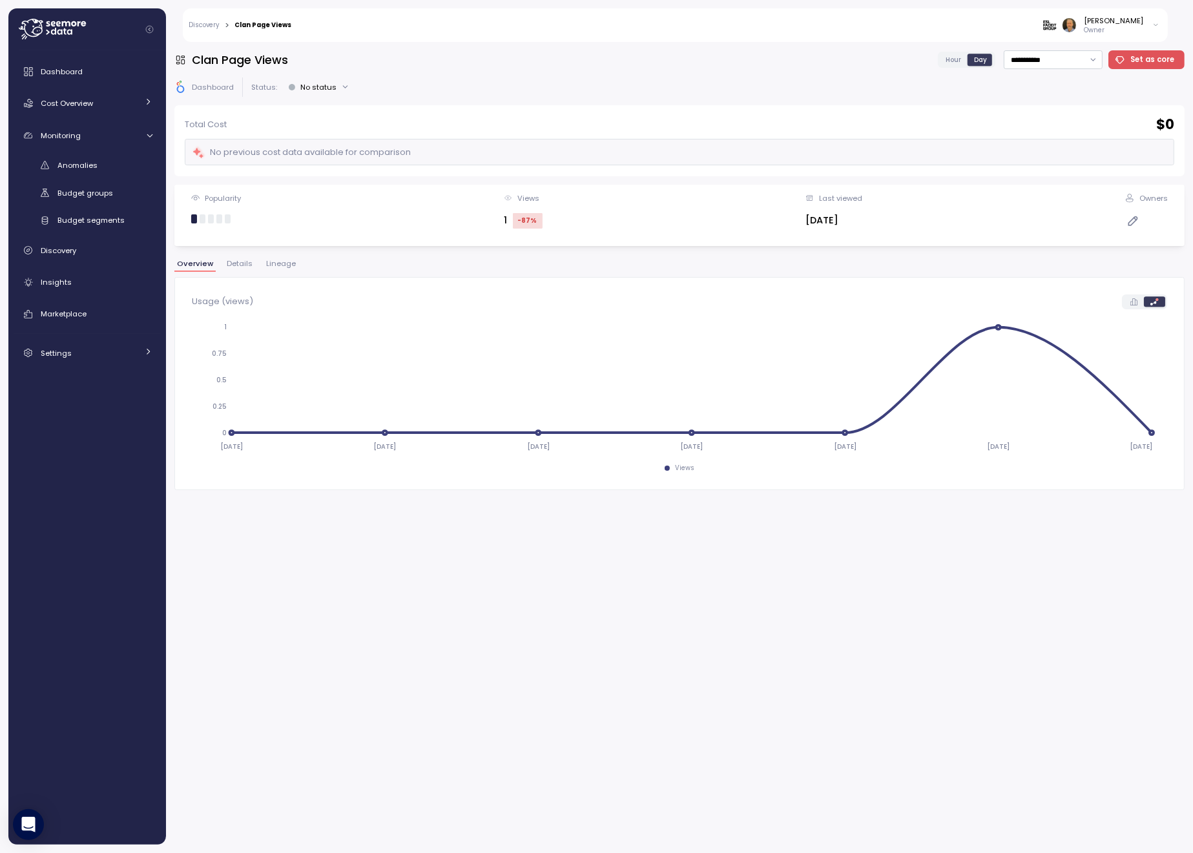
click at [272, 265] on span "Lineage" at bounding box center [281, 263] width 30 height 7
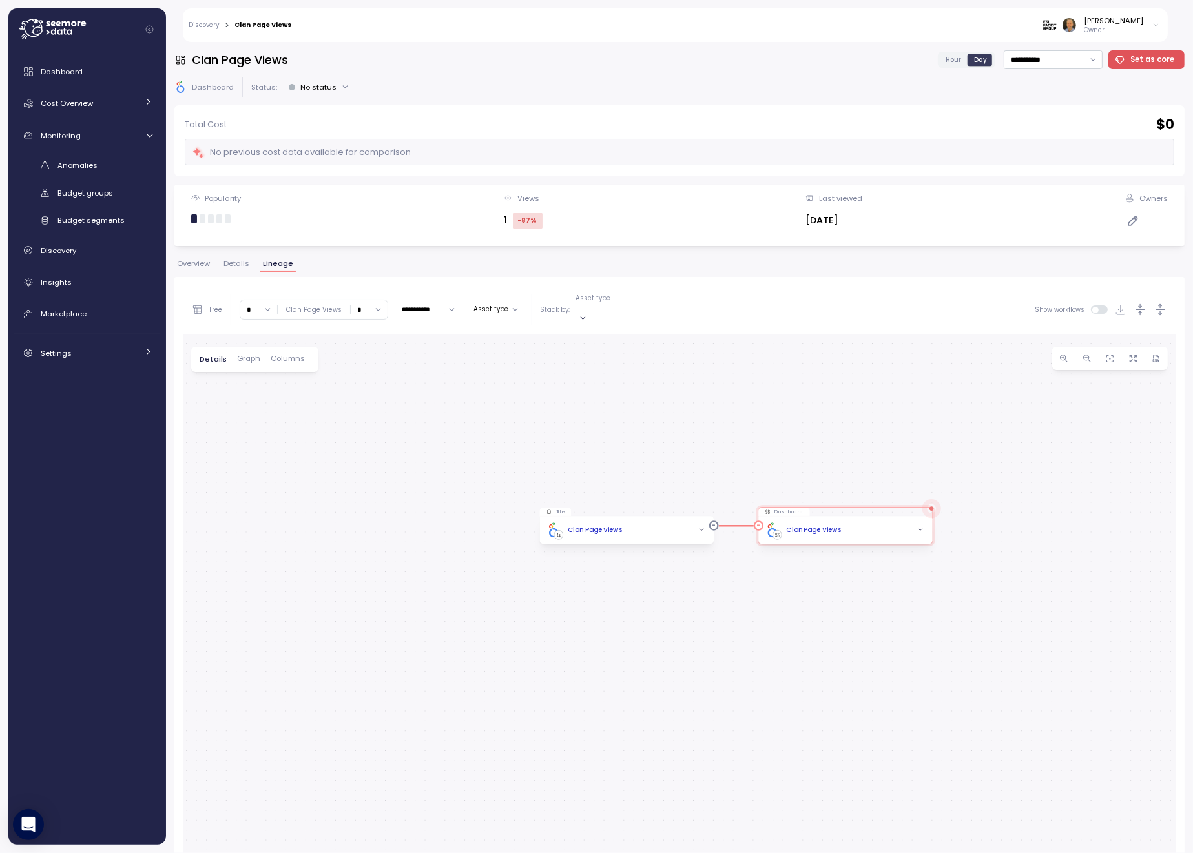
click at [921, 527] on icon "button" at bounding box center [920, 530] width 6 height 6
click at [871, 522] on div "Clan Page Views" at bounding box center [844, 529] width 161 height 15
drag, startPoint x: 846, startPoint y: 513, endPoint x: 684, endPoint y: 489, distance: 163.7
click at [684, 490] on div "Tile Clan Page Views Dashboard Clan Page Views" at bounding box center [679, 711] width 993 height 754
drag, startPoint x: 761, startPoint y: 444, endPoint x: 692, endPoint y: 445, distance: 69.1
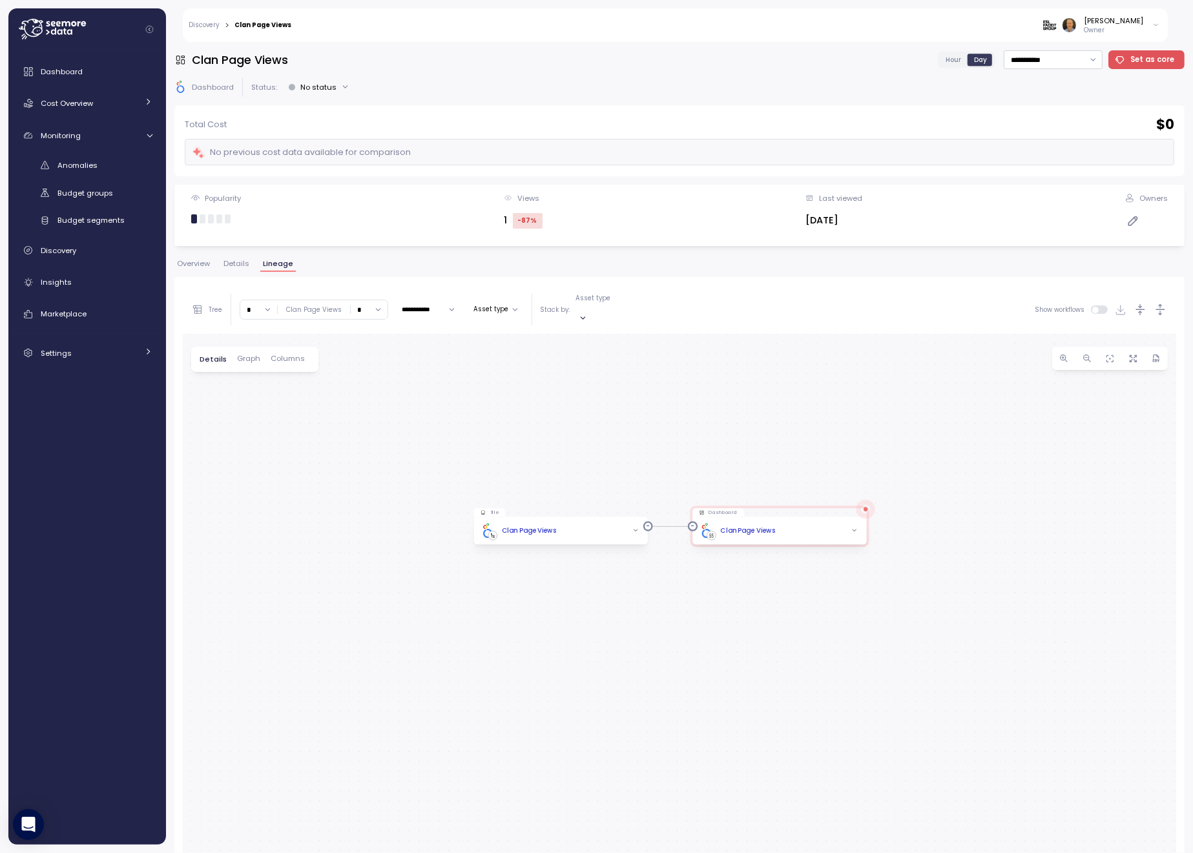
click at [692, 445] on div "Tile Clan Page Views Dashboard Clan Page Views" at bounding box center [679, 711] width 993 height 754
drag, startPoint x: 245, startPoint y: 347, endPoint x: 266, endPoint y: 347, distance: 20.7
click at [245, 355] on span "Graph" at bounding box center [248, 358] width 23 height 7
click at [480, 355] on icon at bounding box center [481, 359] width 8 height 9
click at [535, 355] on icon at bounding box center [536, 359] width 6 height 9
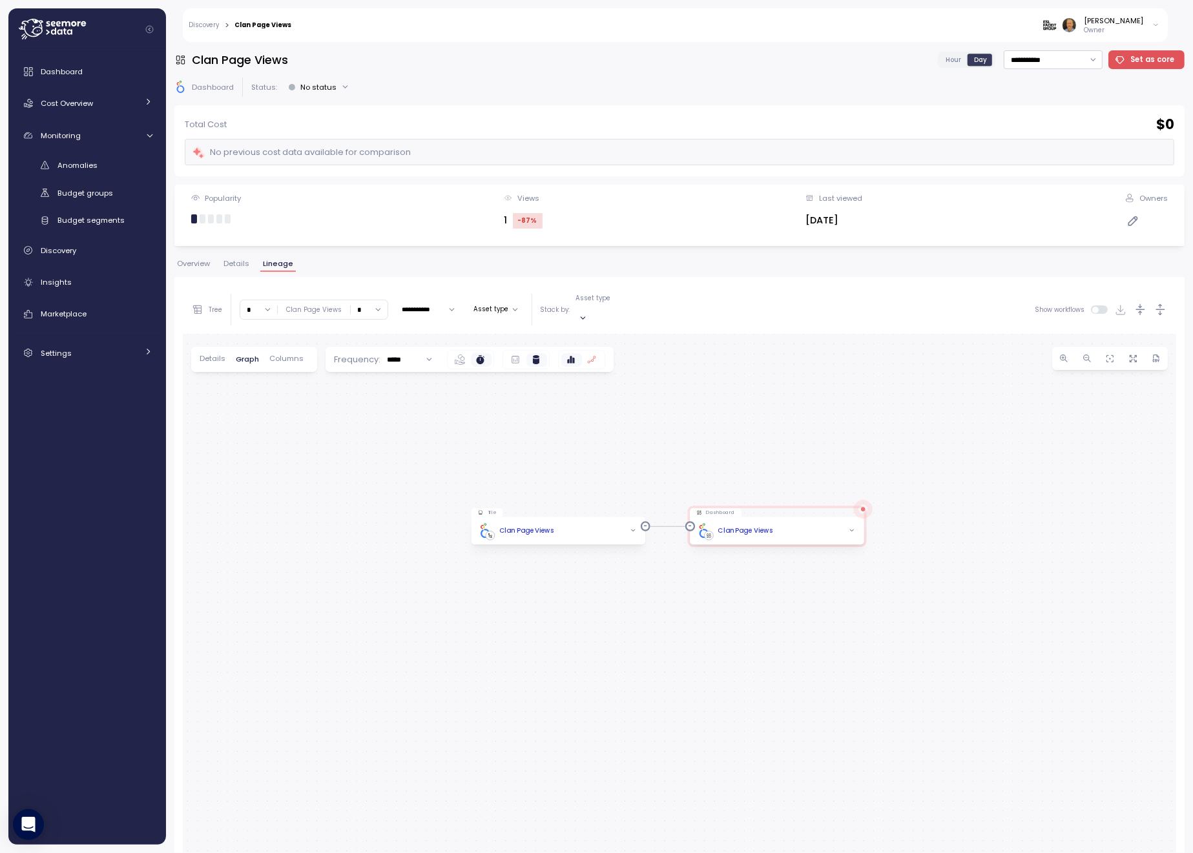
click at [588, 356] on icon at bounding box center [592, 359] width 8 height 7
click at [643, 364] on div "Tile Clan Page Views Dashboard Clan Page Views" at bounding box center [679, 711] width 993 height 754
click at [819, 523] on div "Clan Page Views" at bounding box center [776, 530] width 161 height 15
